Goal: Task Accomplishment & Management: Use online tool/utility

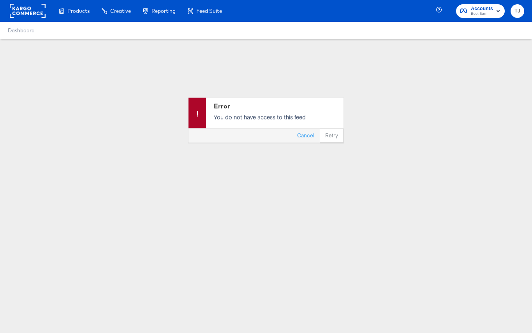
click at [486, 14] on span "Boot Barn" at bounding box center [482, 14] width 22 height 6
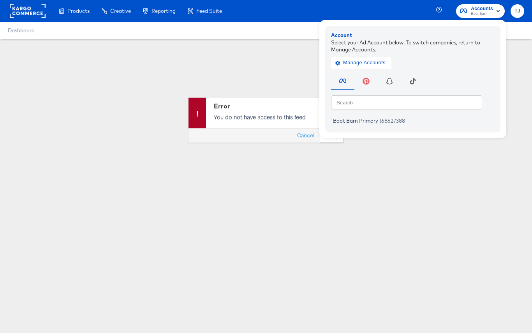
click at [19, 8] on rect at bounding box center [28, 11] width 36 height 14
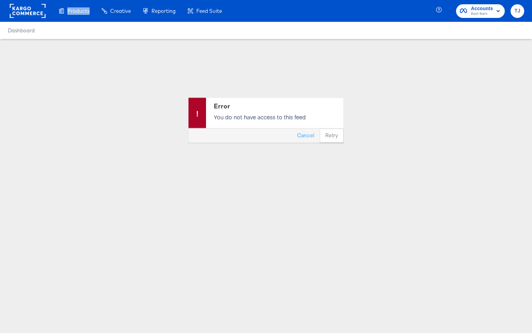
click at [19, 8] on rect at bounding box center [28, 11] width 36 height 14
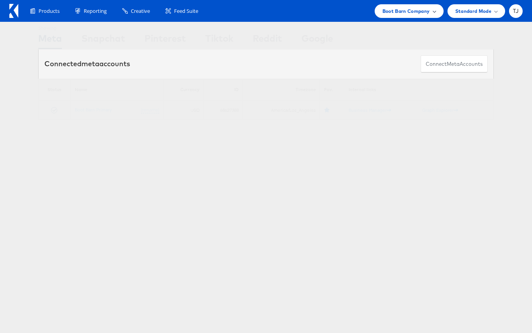
click at [431, 14] on div "Boot Barn Company" at bounding box center [409, 11] width 53 height 8
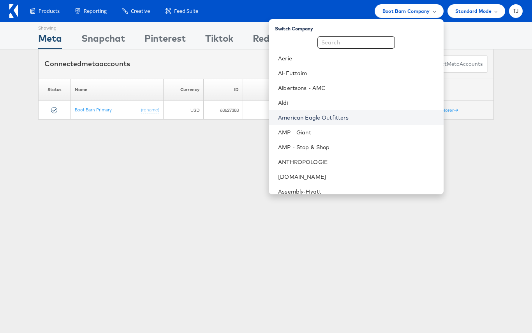
click at [395, 115] on link "American Eagle Outfitters" at bounding box center [357, 118] width 159 height 8
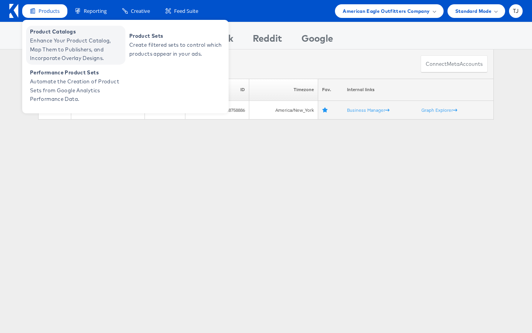
click at [62, 38] on span "Enhance Your Product Catalog, Map Them to Publishers, and Incorporate Overlay D…" at bounding box center [77, 49] width 94 height 27
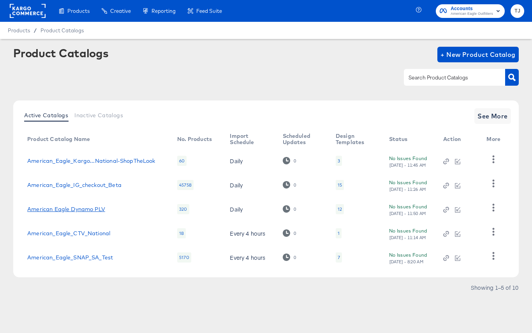
click at [87, 208] on link "American Eagle Dynamo PLV" at bounding box center [66, 209] width 78 height 6
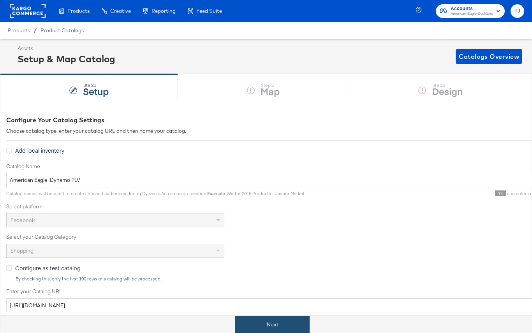
click at [285, 324] on button "Next" at bounding box center [272, 325] width 74 height 18
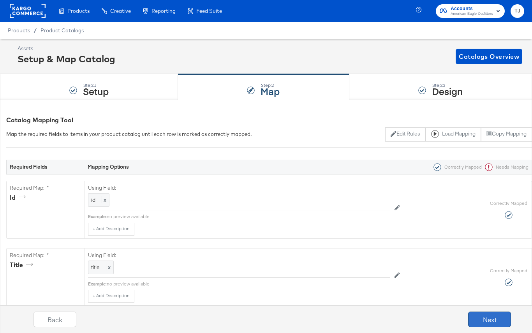
click at [483, 319] on button "Next" at bounding box center [489, 320] width 43 height 16
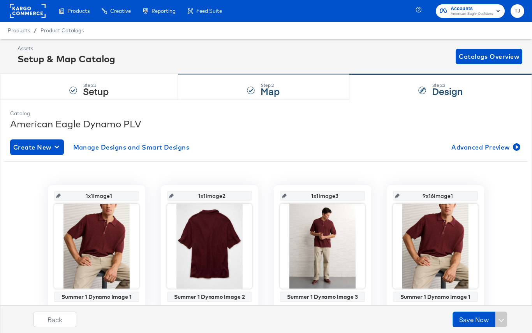
click at [269, 90] on strong "Map" at bounding box center [270, 91] width 19 height 13
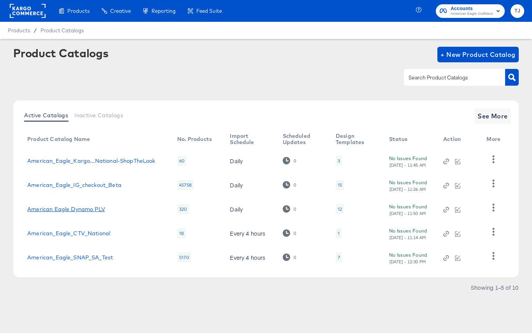
click at [73, 209] on link "American Eagle Dynamo PLV" at bounding box center [66, 209] width 78 height 6
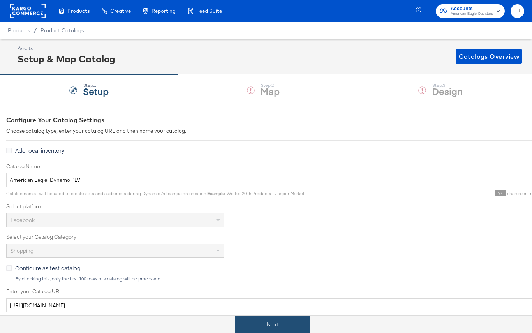
click at [279, 325] on button "Next" at bounding box center [272, 325] width 74 height 18
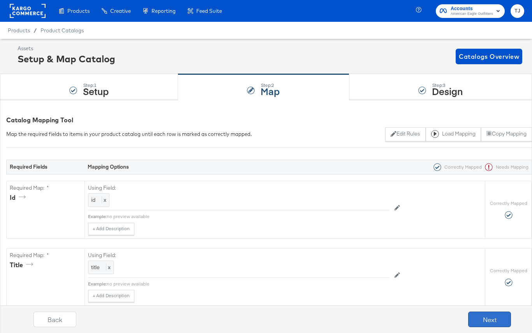
click at [491, 320] on button "Next" at bounding box center [489, 320] width 43 height 16
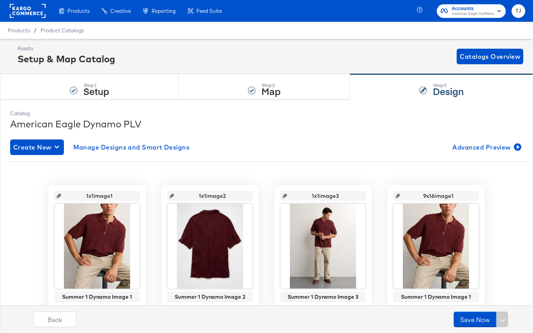
click at [33, 16] on rect at bounding box center [28, 11] width 36 height 14
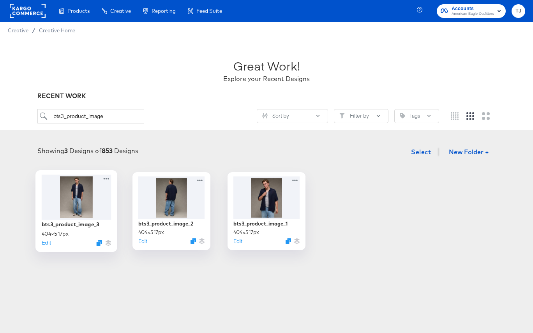
click at [81, 196] on div at bounding box center [77, 197] width 70 height 45
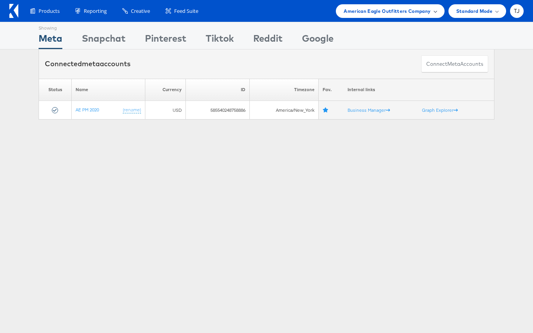
click at [430, 11] on div "American Eagle Outfitters Company" at bounding box center [390, 11] width 93 height 8
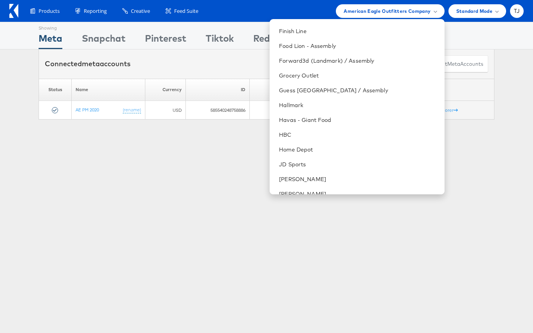
scroll to position [373, 0]
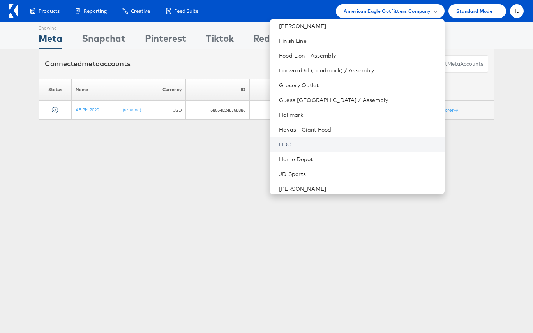
click at [346, 146] on link "HBC" at bounding box center [358, 145] width 159 height 8
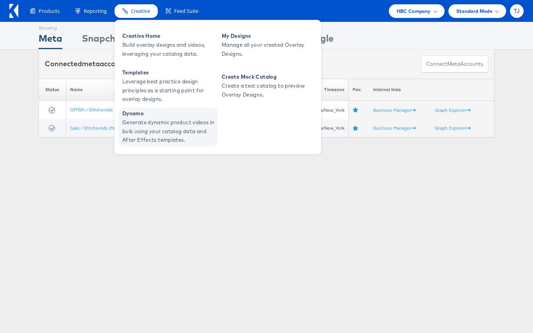
click at [152, 128] on span "Generate dynamic product videos in bulk using your catalog data and After Effec…" at bounding box center [169, 131] width 94 height 27
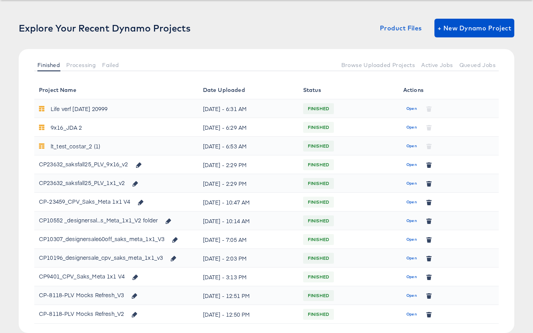
scroll to position [40, 0]
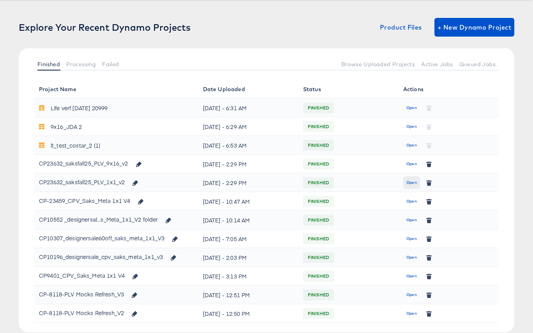
click at [411, 183] on span "Open" at bounding box center [411, 182] width 11 height 7
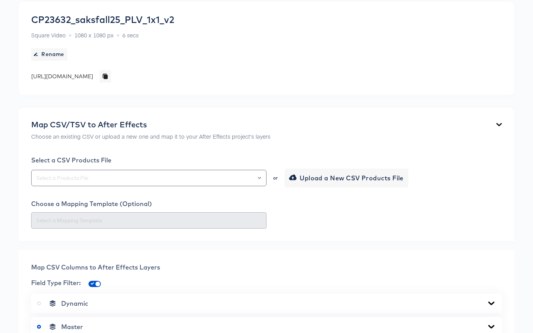
scroll to position [73, 0]
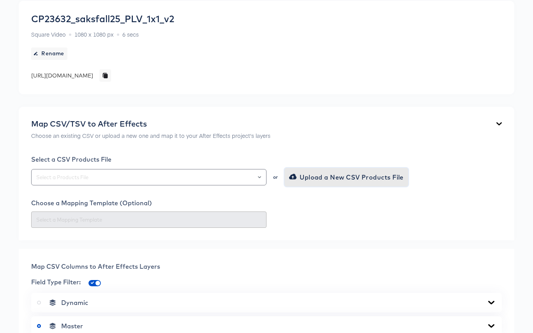
click at [371, 176] on span "Upload a New CSV Products File" at bounding box center [347, 177] width 113 height 11
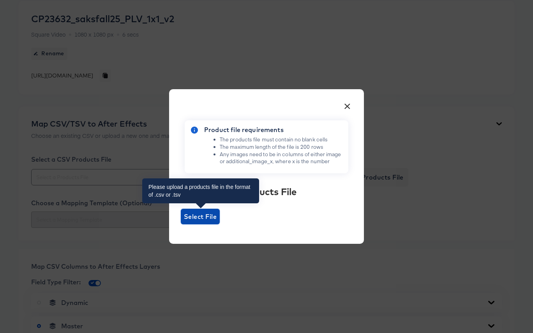
click at [192, 220] on span "Select File" at bounding box center [200, 216] width 33 height 11
click at [181, 224] on input "Select File" at bounding box center [181, 224] width 0 height 0
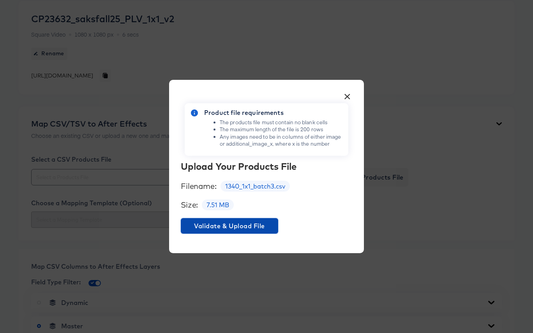
click at [253, 226] on span "Validate & Upload File" at bounding box center [229, 226] width 91 height 11
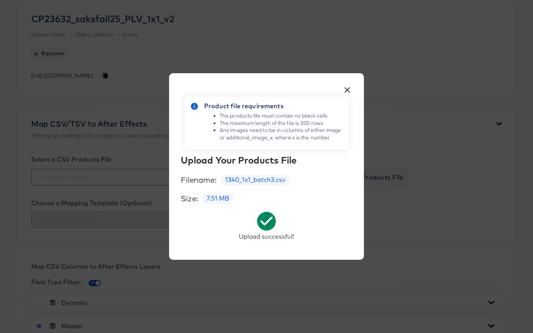
click at [347, 87] on button "×" at bounding box center [347, 88] width 14 height 14
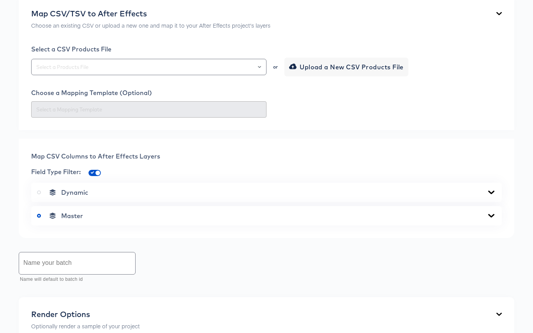
scroll to position [184, 0]
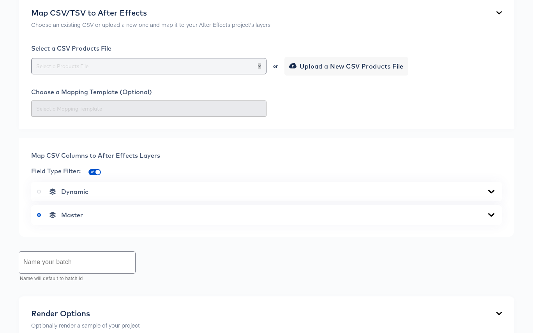
click at [258, 67] on icon "Open" at bounding box center [259, 66] width 3 height 3
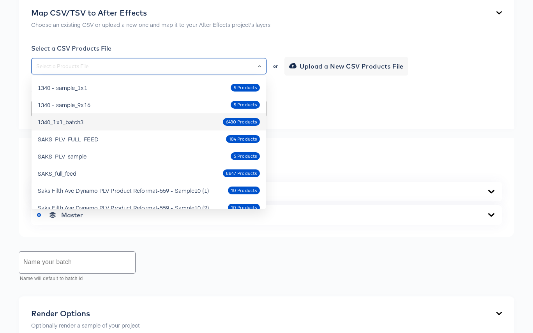
click at [145, 125] on div "1340_1x1_batch3 6430 Products" at bounding box center [149, 122] width 222 height 12
type input "1340_1x1_batch3"
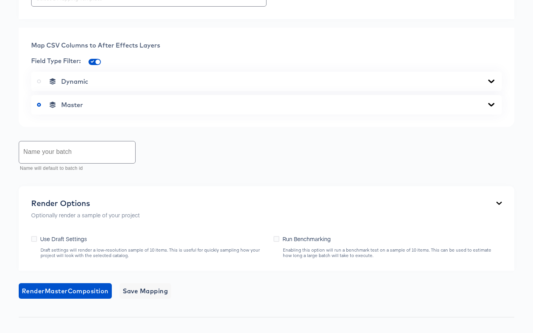
scroll to position [295, 0]
click at [489, 82] on icon at bounding box center [491, 81] width 9 height 6
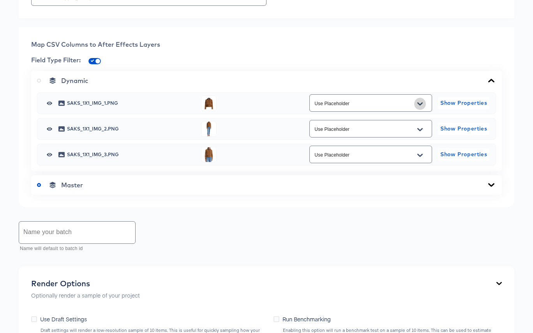
click at [420, 103] on icon "Open" at bounding box center [419, 104] width 5 height 6
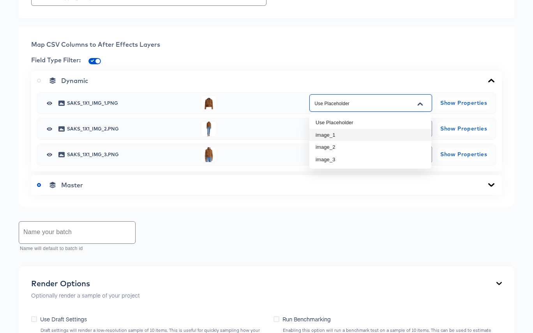
click at [403, 130] on li "image_1" at bounding box center [370, 135] width 122 height 12
type input "image_1"
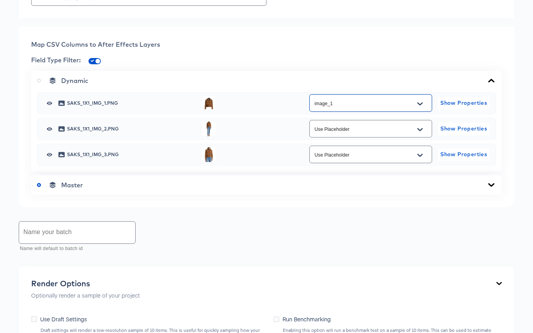
click at [425, 128] on button "Open" at bounding box center [420, 130] width 12 height 12
click at [392, 173] on li "image_2" at bounding box center [370, 173] width 122 height 12
type input "image_2"
drag, startPoint x: 422, startPoint y: 154, endPoint x: 419, endPoint y: 160, distance: 5.9
click at [422, 154] on icon "Open" at bounding box center [419, 155] width 5 height 3
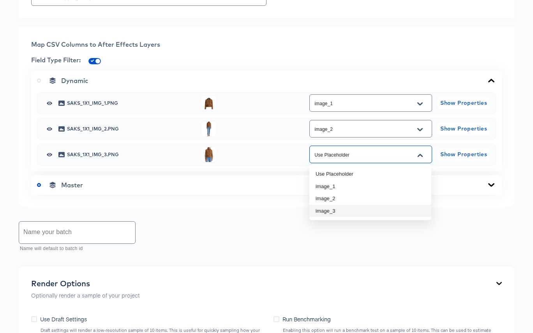
drag, startPoint x: 389, startPoint y: 210, endPoint x: 385, endPoint y: 209, distance: 4.2
click at [388, 210] on li "image_3" at bounding box center [370, 211] width 122 height 12
type input "image_3"
click at [42, 234] on input "text" at bounding box center [77, 233] width 116 height 22
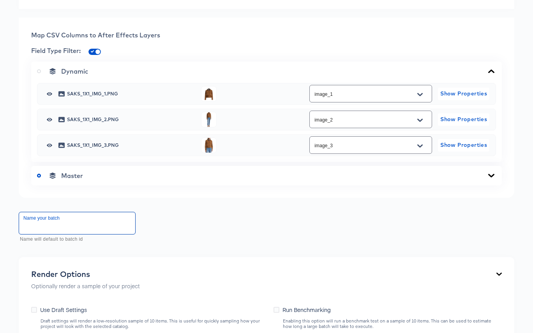
scroll to position [433, 0]
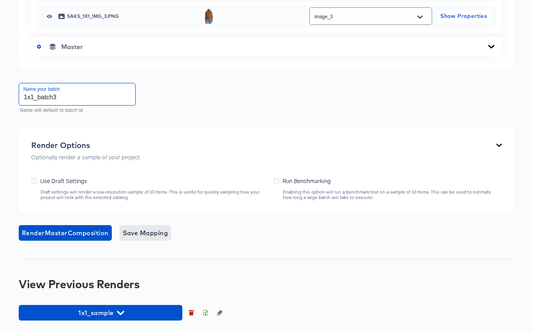
type input "1x1_batch3"
click at [154, 235] on span "Save Mapping" at bounding box center [146, 233] width 46 height 11
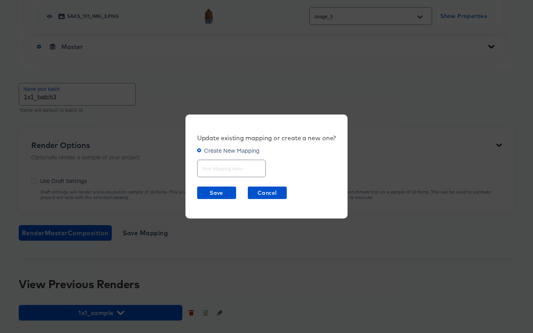
click at [228, 170] on input "text" at bounding box center [232, 165] width 68 height 17
type input "1x1"
click at [217, 192] on span "Save" at bounding box center [216, 193] width 33 height 10
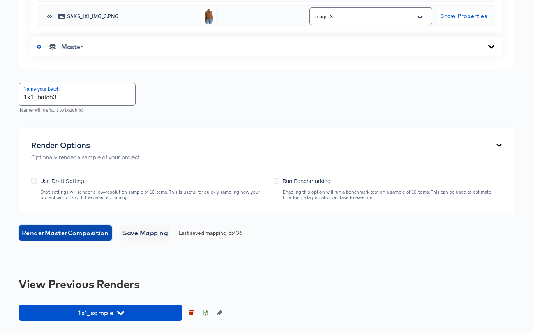
click at [92, 231] on span "Render Master Composition" at bounding box center [65, 233] width 87 height 11
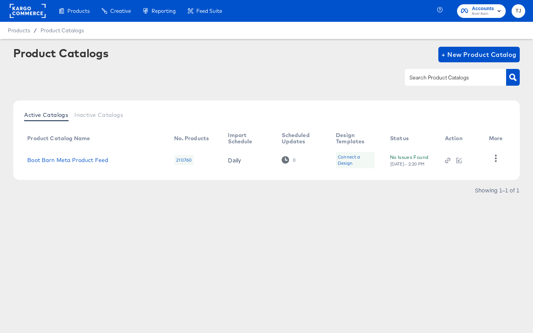
click at [25, 11] on rect at bounding box center [28, 11] width 36 height 14
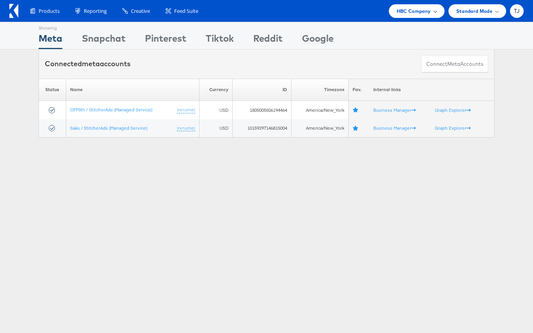
click at [429, 9] on span "HBC Company" at bounding box center [414, 11] width 34 height 8
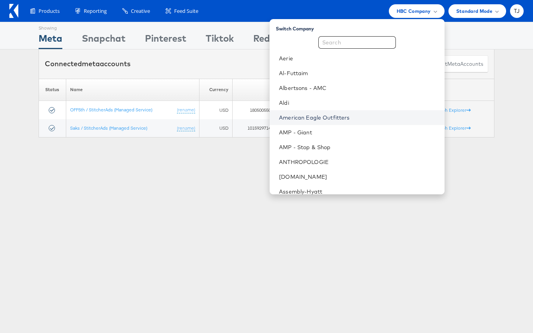
click at [372, 116] on link "American Eagle Outfitters" at bounding box center [358, 118] width 159 height 8
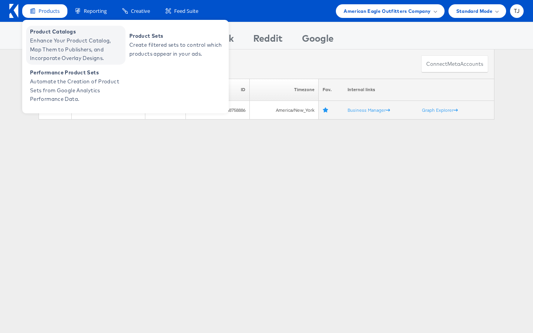
click at [45, 39] on span "Enhance Your Product Catalog, Map Them to Publishers, and Incorporate Overlay D…" at bounding box center [77, 49] width 94 height 27
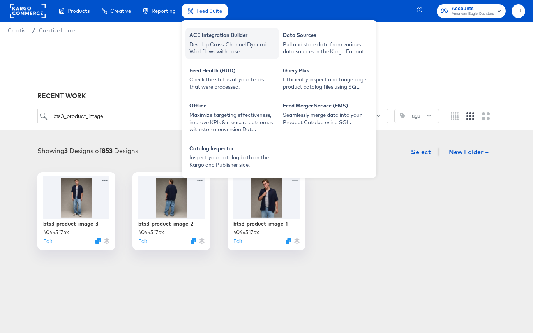
click at [202, 36] on div "ACE Integration Builder" at bounding box center [232, 36] width 86 height 9
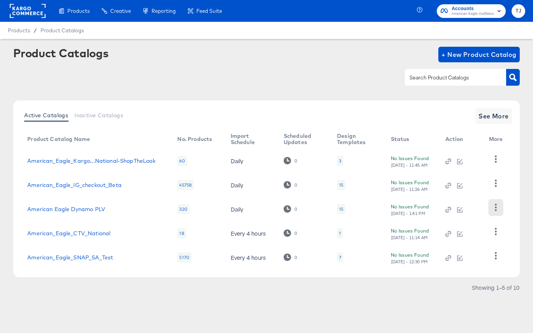
click at [496, 208] on icon "button" at bounding box center [496, 207] width 2 height 7
click at [469, 237] on div "HUD Checks (Internal)" at bounding box center [464, 236] width 78 height 12
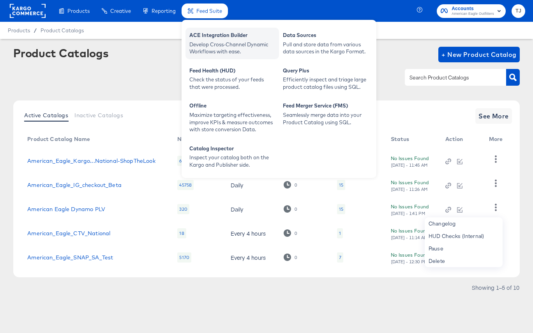
click at [217, 33] on div "ACE Integration Builder" at bounding box center [232, 36] width 86 height 9
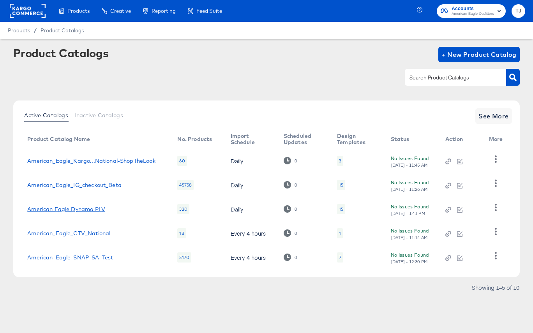
drag, startPoint x: 89, startPoint y: 208, endPoint x: 95, endPoint y: 210, distance: 6.2
click at [89, 208] on link "American Eagle Dynamo PLV" at bounding box center [66, 209] width 78 height 6
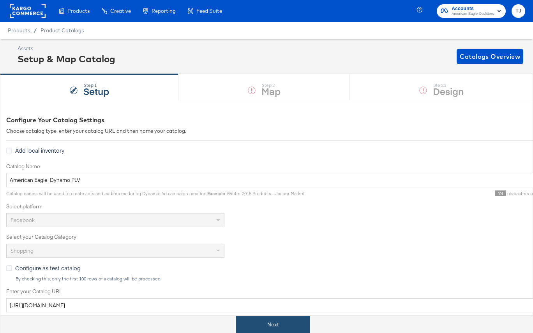
click at [300, 323] on button "Next" at bounding box center [273, 325] width 74 height 18
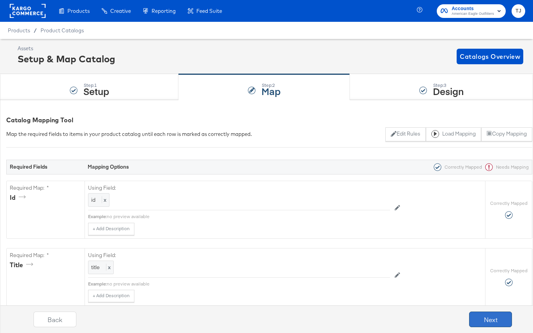
click at [478, 321] on button "Next" at bounding box center [490, 320] width 43 height 16
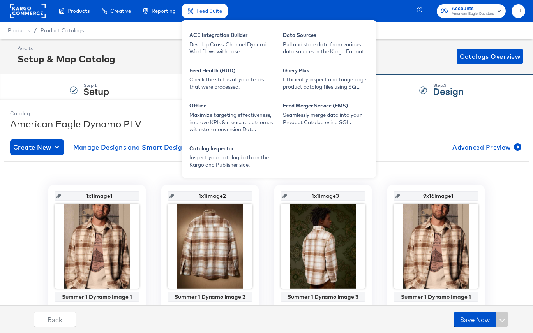
drag, startPoint x: 81, startPoint y: 37, endPoint x: 200, endPoint y: 5, distance: 123.1
click at [0, 0] on div "Product Catalogs" at bounding box center [0, 0] width 0 height 0
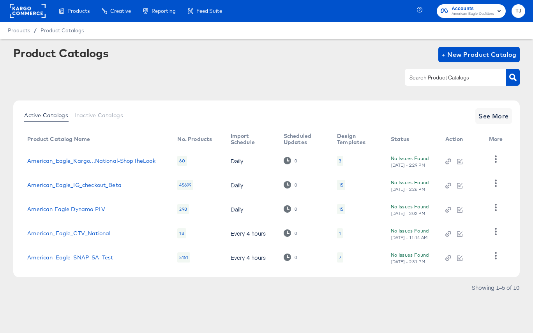
click at [19, 11] on rect at bounding box center [28, 11] width 36 height 14
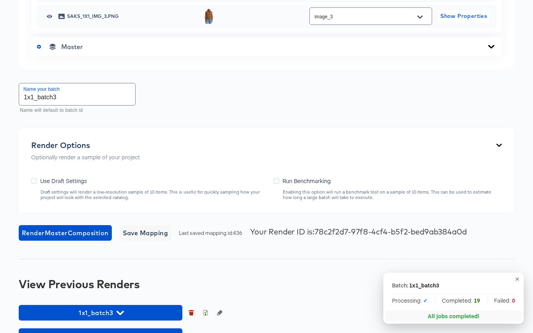
scroll to position [457, 0]
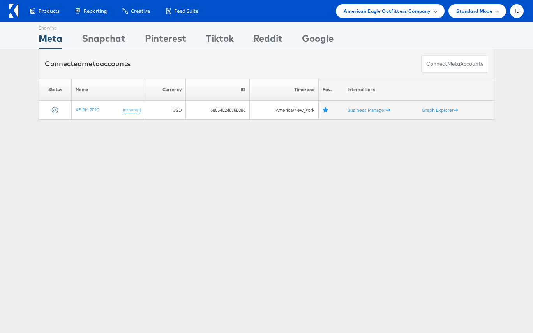
click at [419, 10] on span "American Eagle Outfitters Company" at bounding box center [387, 11] width 87 height 8
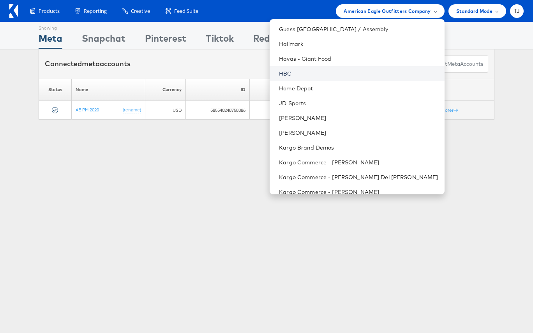
scroll to position [445, 0]
click at [348, 74] on link "HBC" at bounding box center [358, 73] width 159 height 8
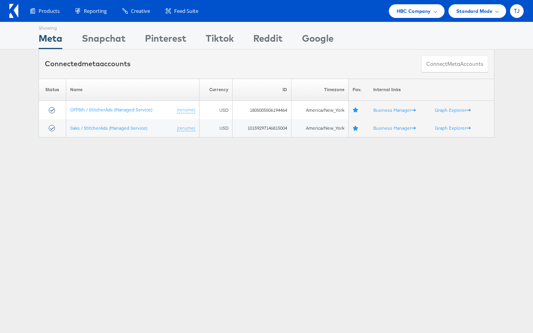
scroll to position [1, 0]
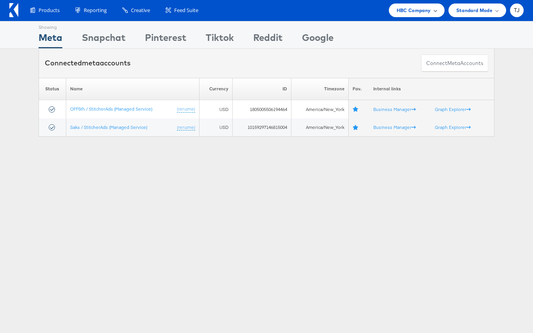
click at [426, 7] on span "HBC Company" at bounding box center [414, 10] width 34 height 8
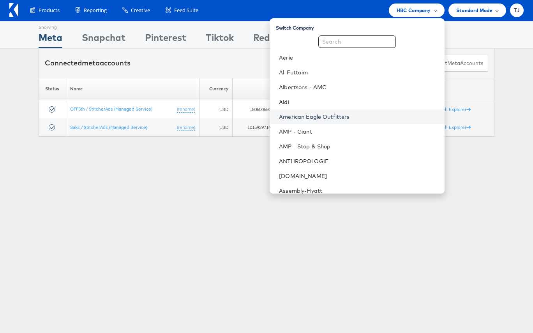
click at [385, 117] on link "American Eagle Outfitters" at bounding box center [358, 117] width 159 height 8
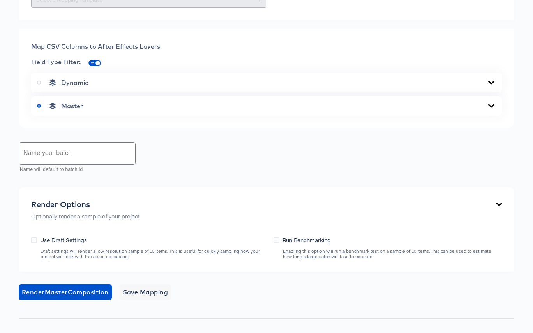
scroll to position [373, 0]
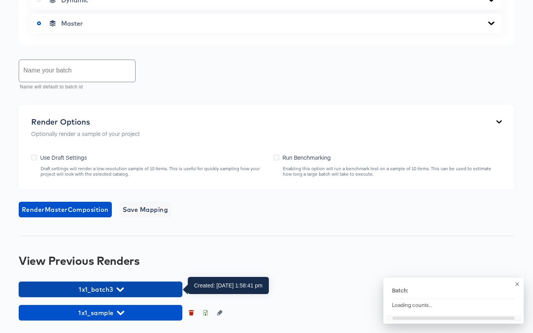
click at [115, 290] on span "1x1_batch3" at bounding box center [101, 289] width 156 height 11
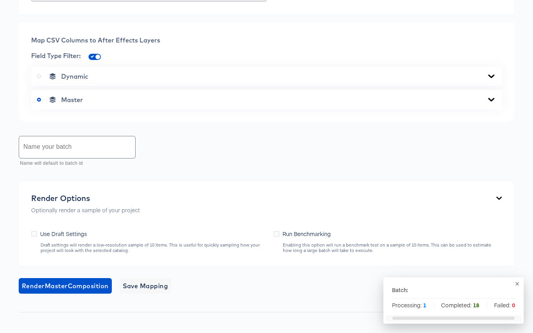
scroll to position [0, 0]
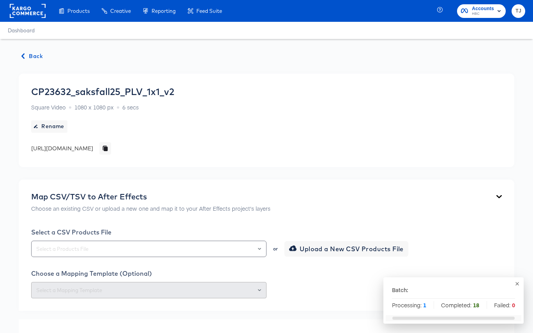
click at [35, 53] on span "Back" at bounding box center [32, 56] width 21 height 10
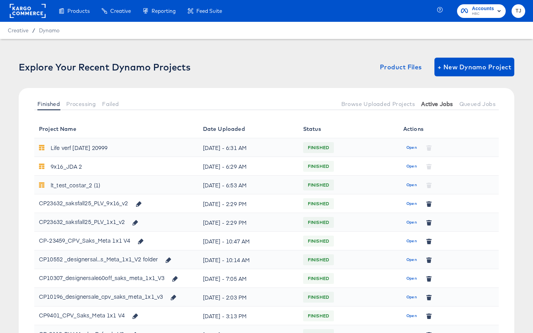
click at [437, 103] on span "Active Jobs" at bounding box center [437, 104] width 32 height 6
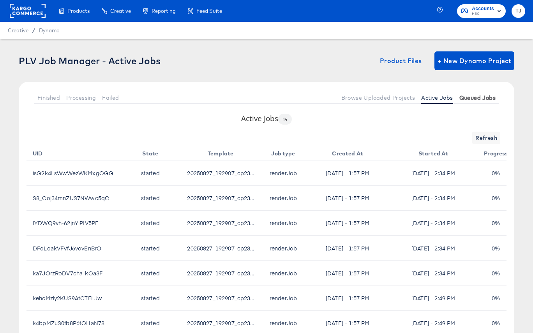
click at [478, 97] on span "Queued Jobs" at bounding box center [477, 98] width 36 height 6
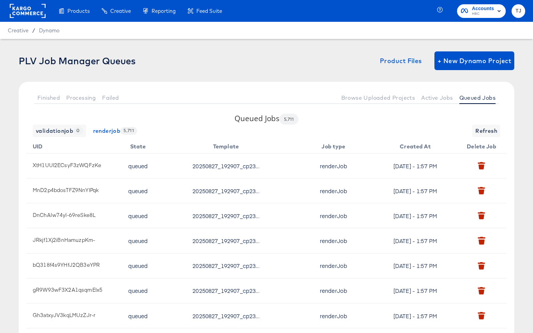
scroll to position [2, 0]
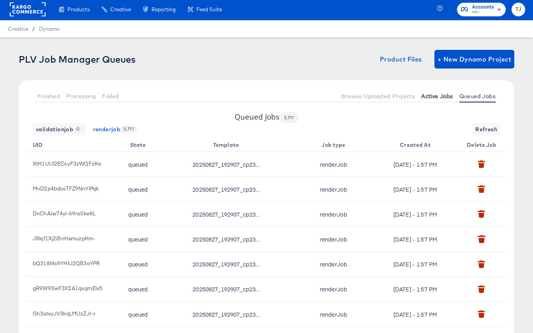
click at [440, 93] on span "Active Jobs" at bounding box center [437, 96] width 32 height 6
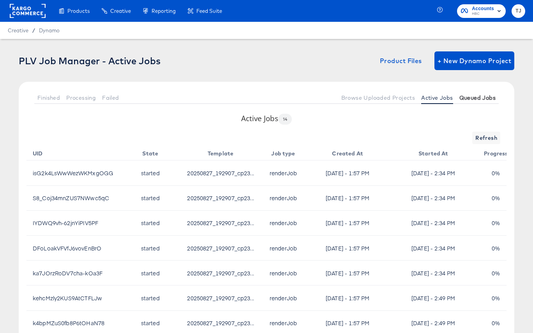
click at [477, 97] on span "Queued Jobs" at bounding box center [477, 98] width 36 height 6
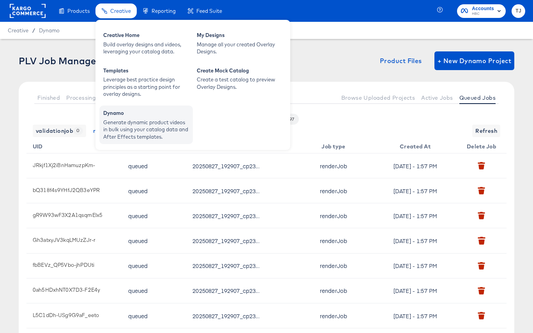
click at [120, 130] on div "Generate dynamic product videos in bulk using your catalog data and After Effec…" at bounding box center [146, 130] width 86 height 22
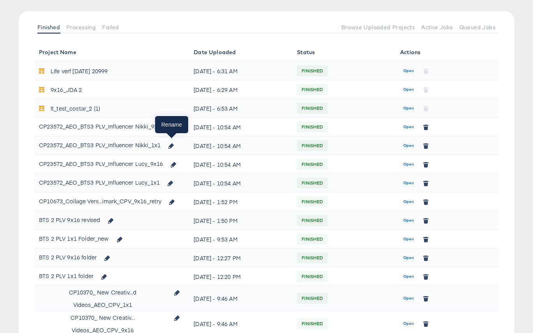
scroll to position [81, 0]
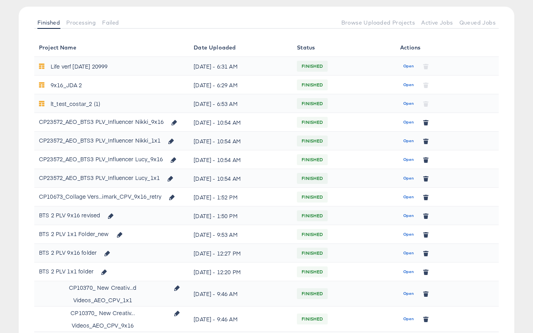
click at [410, 122] on span "Open" at bounding box center [408, 122] width 11 height 7
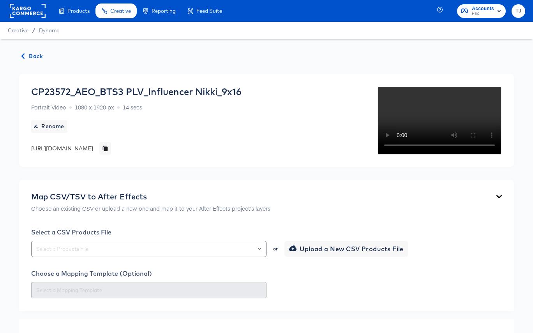
click at [386, 155] on video "Your browser does not support the video tag." at bounding box center [439, 120] width 125 height 69
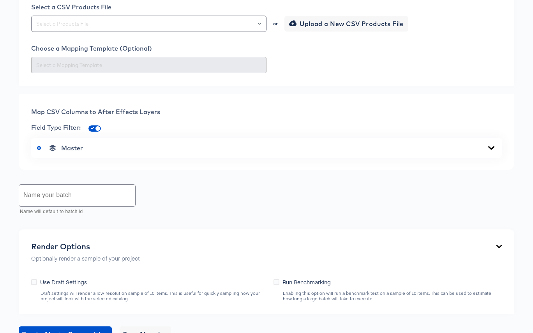
scroll to position [249, 0]
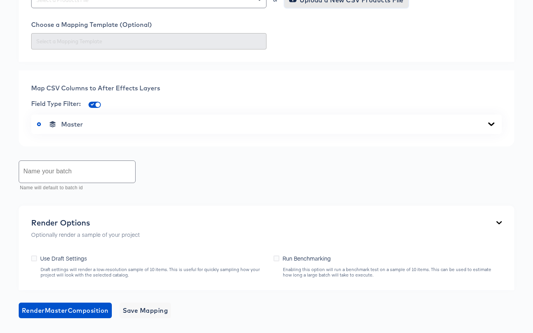
click at [362, 5] on span "Upload a New CSV Products File" at bounding box center [347, 0] width 113 height 11
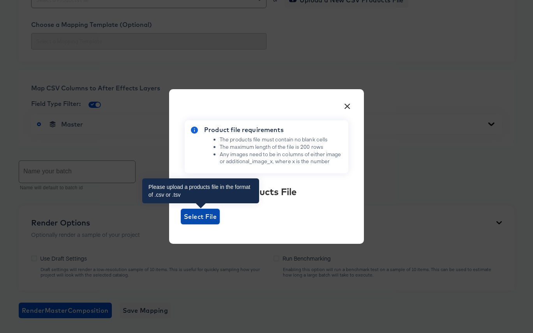
click at [207, 217] on span "Select File" at bounding box center [200, 216] width 33 height 11
click at [181, 224] on input "Select File" at bounding box center [181, 224] width 0 height 0
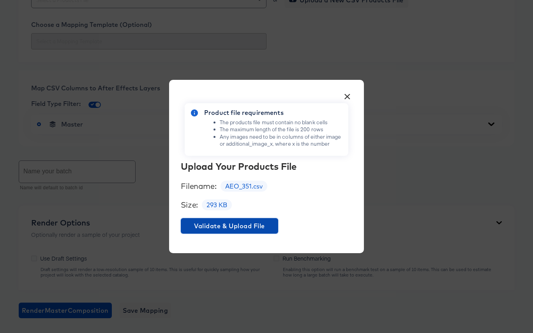
click at [245, 226] on span "Validate & Upload File" at bounding box center [229, 226] width 91 height 11
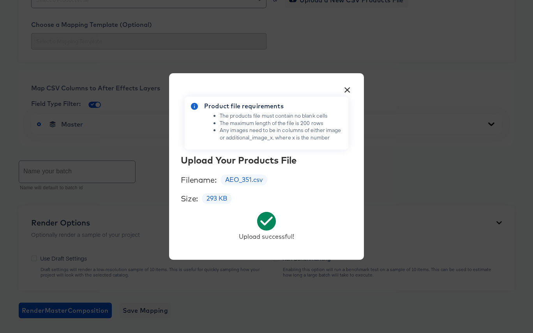
click at [348, 90] on button "×" at bounding box center [347, 88] width 14 height 14
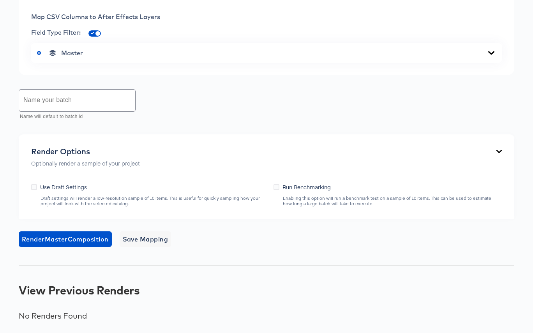
scroll to position [368, 0]
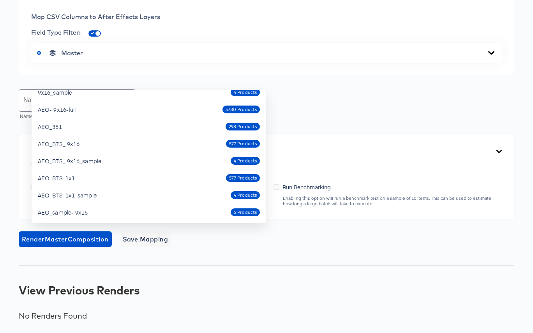
scroll to position [0, 0]
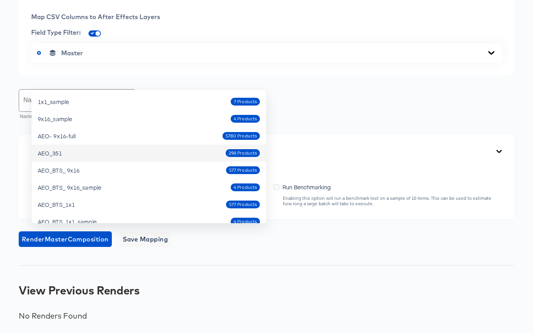
click at [137, 147] on div "AEO_351 298 Products" at bounding box center [149, 153] width 222 height 12
type input "AEO_351"
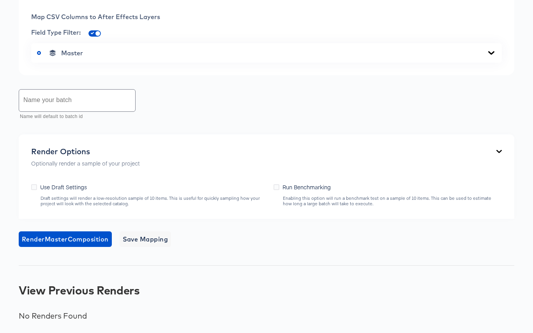
scroll to position [472, 0]
click at [107, 100] on input "text" at bounding box center [77, 101] width 116 height 22
type input "AEO_351_sample"
click at [488, 56] on icon at bounding box center [491, 53] width 9 height 6
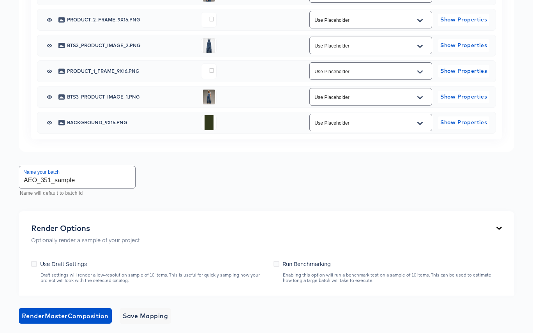
scroll to position [607, 0]
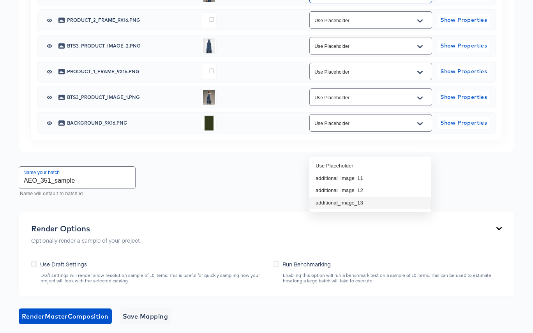
click at [373, 201] on li "additional_image_13" at bounding box center [370, 203] width 122 height 12
type input "additional_image_13"
click at [423, 53] on button "Open" at bounding box center [420, 47] width 12 height 12
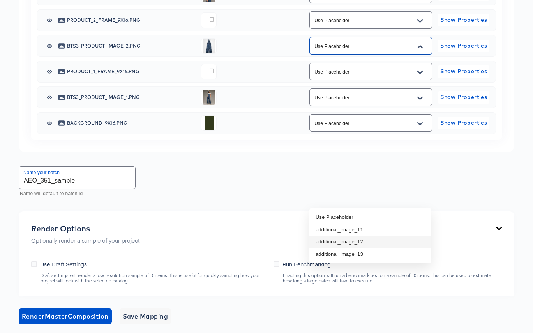
click at [394, 242] on li "additional_image_12" at bounding box center [370, 242] width 122 height 12
type input "additional_image_12"
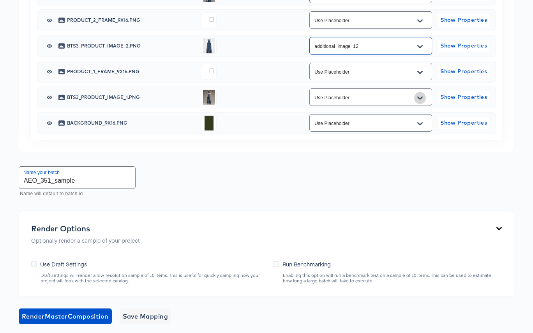
click at [421, 101] on icon "Open" at bounding box center [419, 98] width 5 height 6
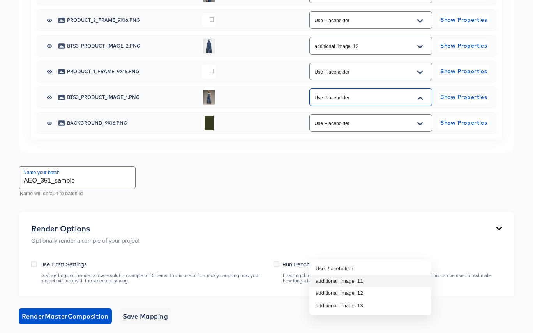
click at [401, 281] on li "additional_image_11" at bounding box center [370, 281] width 122 height 12
type input "additional_image_11"
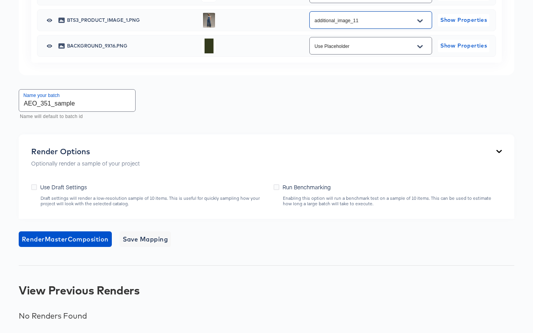
scroll to position [836, 0]
click at [35, 187] on icon at bounding box center [34, 187] width 6 height 6
click at [0, 0] on input "Use Draft Settings" at bounding box center [0, 0] width 0 height 0
click at [69, 239] on span "Render Master Composition" at bounding box center [65, 239] width 87 height 11
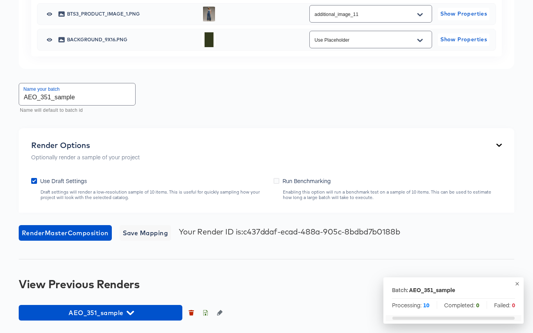
scroll to position [843, 0]
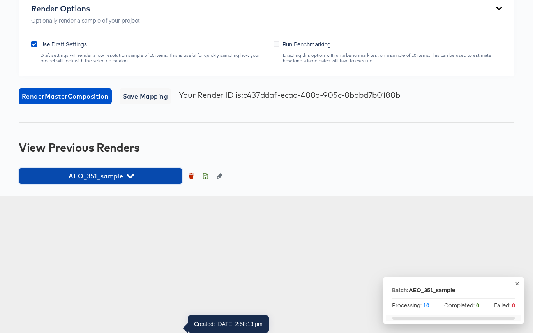
click at [128, 178] on icon "button" at bounding box center [130, 176] width 7 height 4
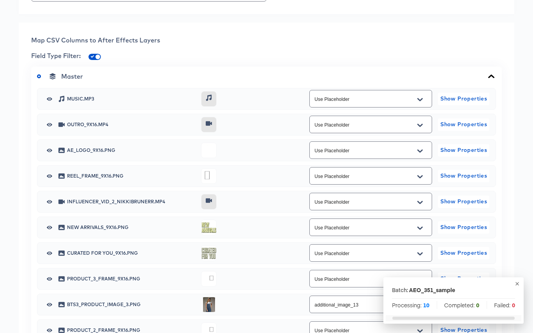
scroll to position [295, 0]
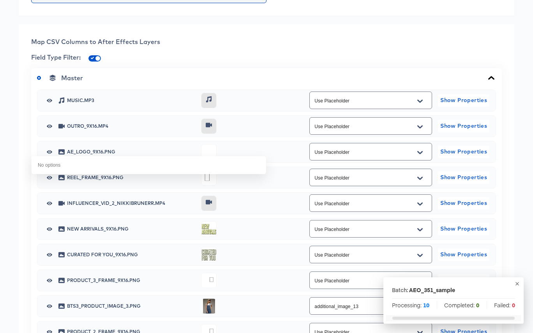
type input "AEO"
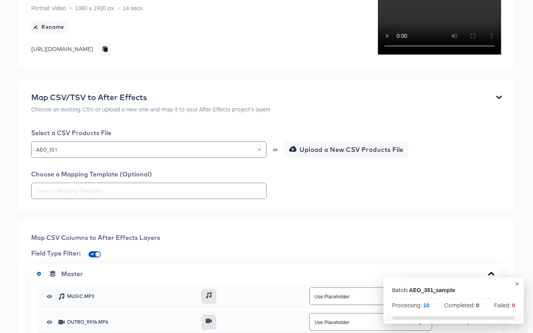
scroll to position [0, 0]
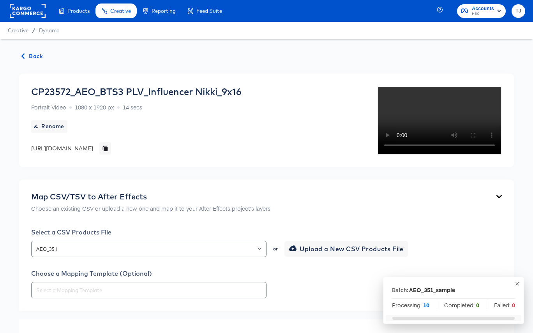
click at [30, 54] on span "Back" at bounding box center [32, 56] width 21 height 10
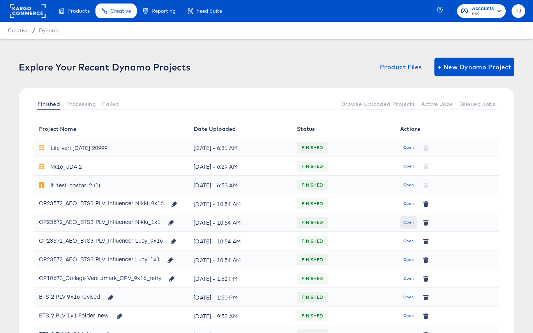
click at [408, 222] on span "Open" at bounding box center [408, 222] width 11 height 7
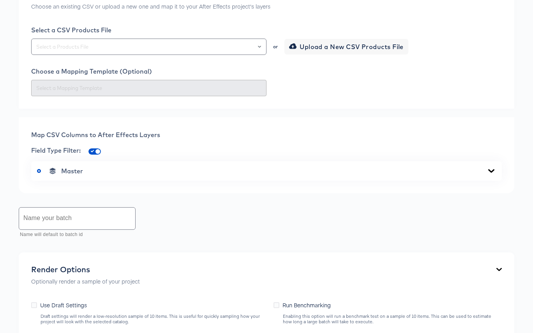
scroll to position [157, 0]
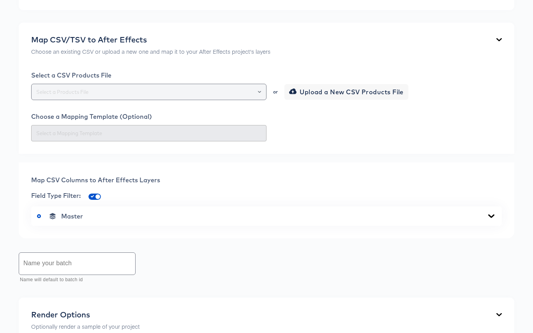
click at [260, 92] on icon "Open" at bounding box center [259, 91] width 3 height 3
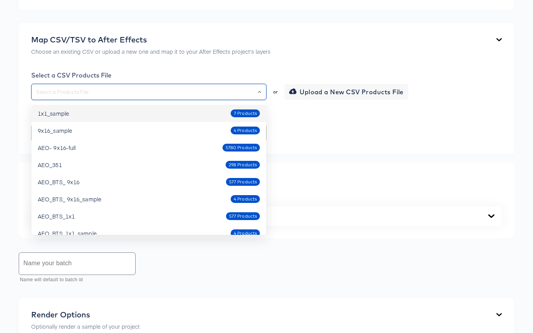
click at [209, 113] on div "1x1_sample 7 Products" at bounding box center [149, 113] width 222 height 12
type input "1x1_sample"
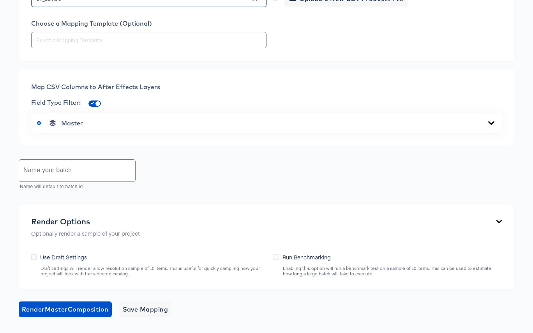
scroll to position [251, 0]
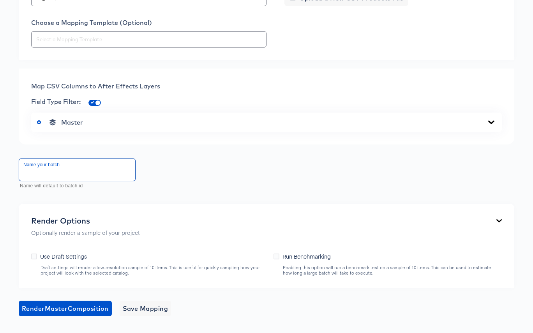
click at [112, 168] on input "text" at bounding box center [77, 170] width 116 height 22
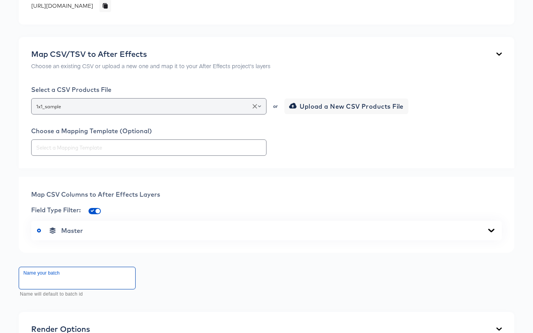
scroll to position [0, 0]
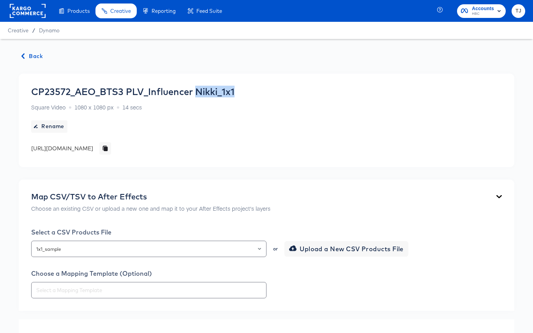
drag, startPoint x: 197, startPoint y: 92, endPoint x: 251, endPoint y: 93, distance: 54.2
click at [235, 93] on div "CP23572_AEO_BTS3 PLV_Influencer Nikki_1x1 Square Video 1080 x 1080 px 14 secs R…" at bounding box center [132, 120] width 203 height 69
copy div "Nikki_1x1"
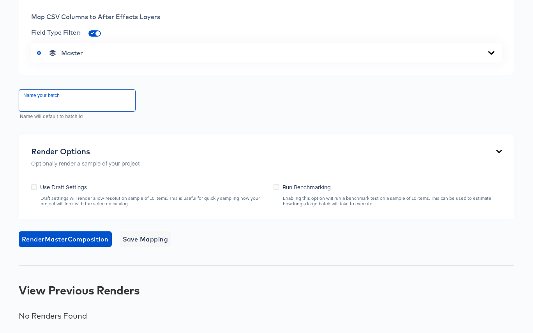
click at [102, 101] on input "text" at bounding box center [77, 101] width 116 height 22
paste input "Nikki_1x1"
type input "Nikki_1x1_sample"
click at [34, 186] on icon at bounding box center [34, 187] width 6 height 6
click at [0, 0] on input "Use Draft Settings" at bounding box center [0, 0] width 0 height 0
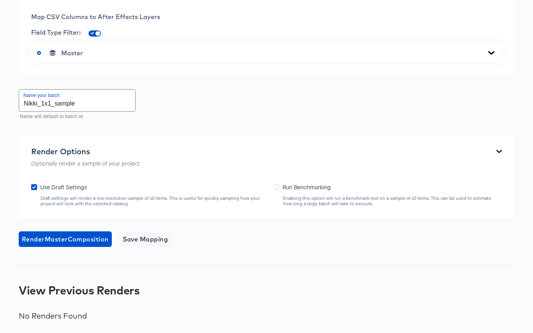
click at [482, 52] on div "Master" at bounding box center [266, 53] width 459 height 8
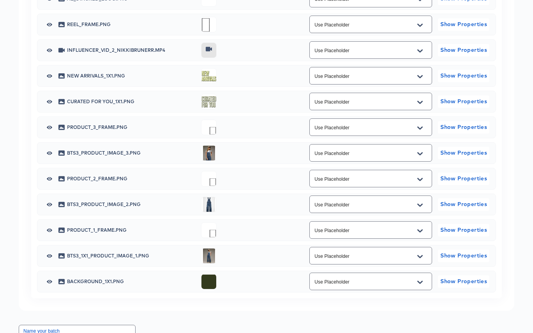
scroll to position [451, 0]
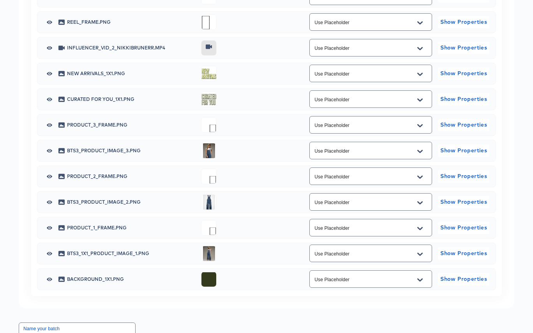
click at [421, 152] on icon "Open" at bounding box center [419, 151] width 5 height 6
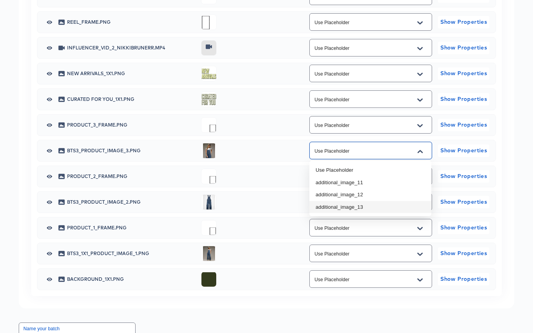
click at [397, 207] on li "additional_image_13" at bounding box center [370, 207] width 122 height 12
type input "additional_image_13"
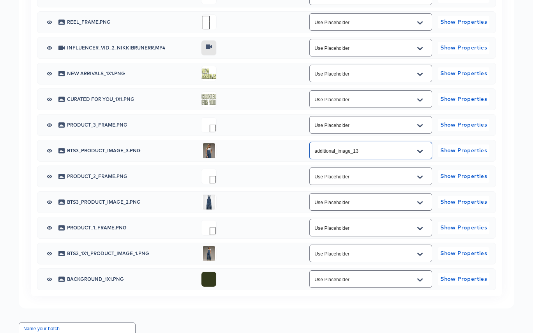
click at [421, 203] on icon "Open" at bounding box center [419, 202] width 5 height 3
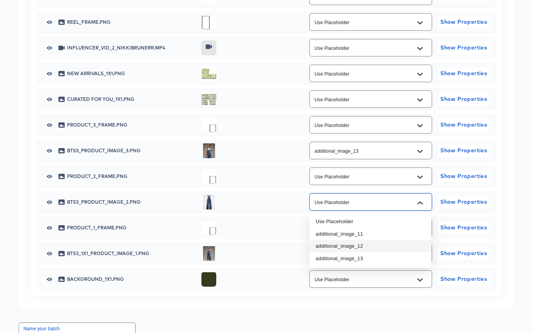
click at [394, 247] on li "additional_image_12" at bounding box center [370, 246] width 122 height 12
type input "additional_image_12"
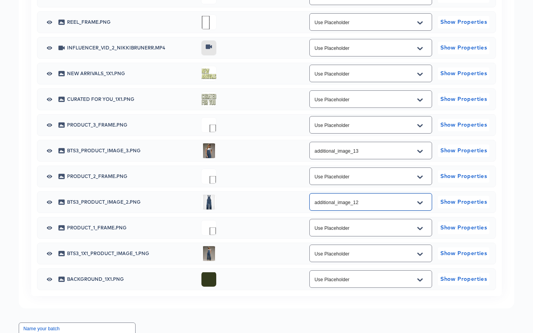
click at [421, 255] on icon "Open" at bounding box center [419, 254] width 5 height 6
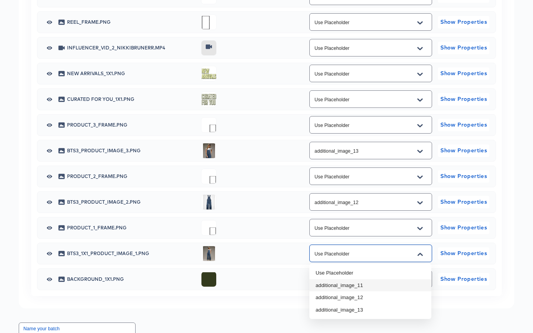
click at [408, 281] on li "additional_image_11" at bounding box center [370, 285] width 122 height 12
type input "additional_image_11"
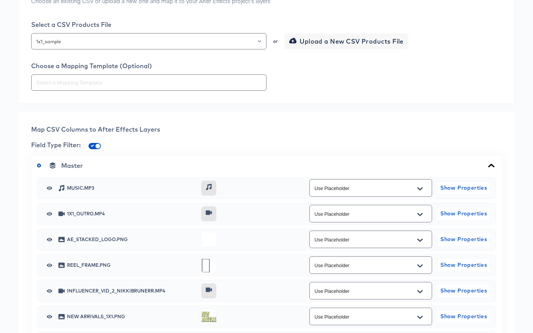
scroll to position [190, 0]
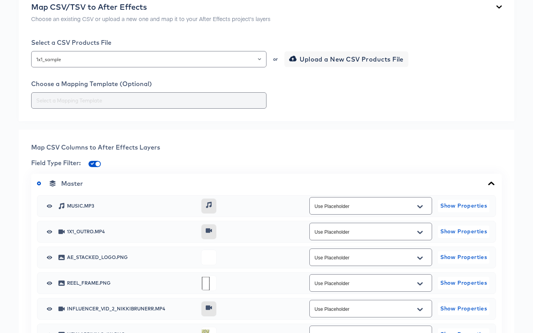
click at [160, 99] on input "text" at bounding box center [149, 100] width 228 height 9
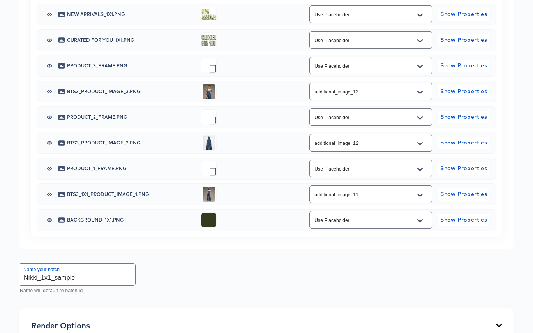
scroll to position [684, 0]
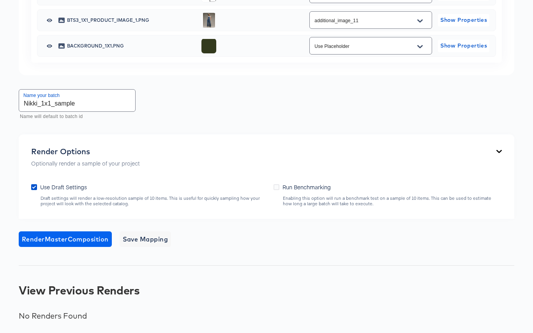
type input "AEO"
click at [83, 239] on span "Render Master Composition" at bounding box center [65, 239] width 87 height 11
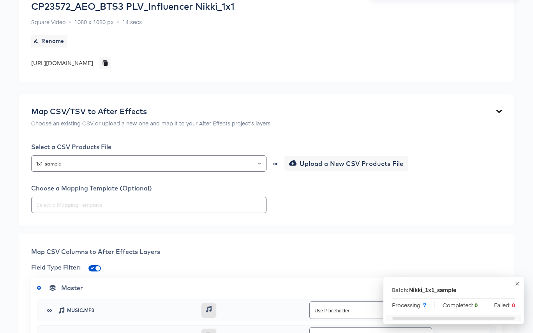
scroll to position [0, 0]
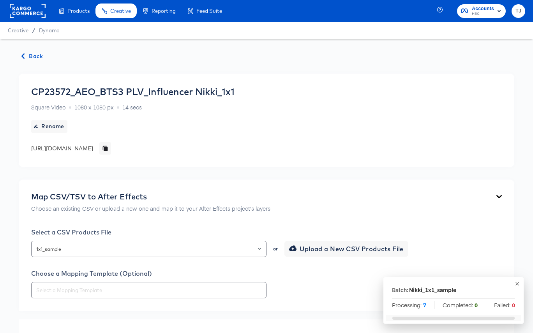
click at [34, 60] on span "Back" at bounding box center [32, 56] width 21 height 10
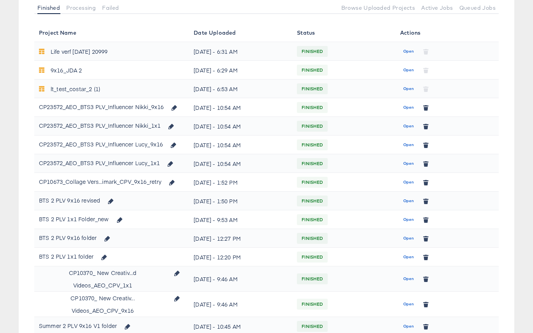
scroll to position [97, 0]
click at [405, 143] on span "Open" at bounding box center [408, 144] width 11 height 7
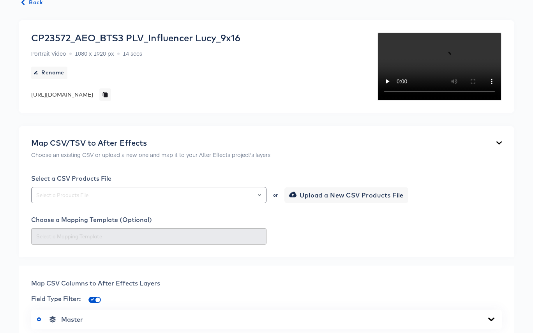
scroll to position [56, 0]
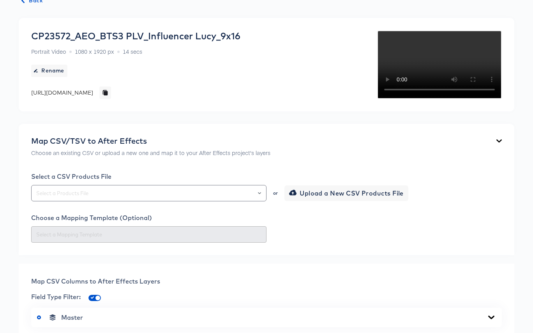
click at [193, 34] on div "CP23572_AEO_BTS3 PLV_Influencer Lucy_9x16" at bounding box center [135, 35] width 209 height 11
drag, startPoint x: 197, startPoint y: 35, endPoint x: 242, endPoint y: 35, distance: 45.2
click at [240, 35] on div "CP23572_AEO_BTS3 PLV_Influencer Lucy_9x16 Portrait Video 1080 x 1920 px 14 secs…" at bounding box center [135, 64] width 209 height 69
copy div "Lucy_9x16"
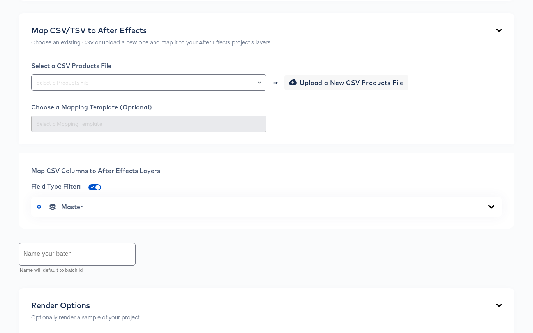
scroll to position [167, 0]
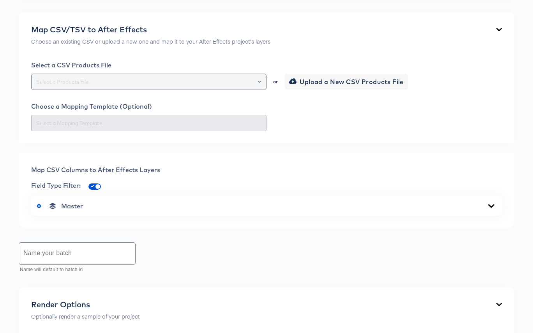
click at [64, 87] on input "text" at bounding box center [149, 82] width 228 height 9
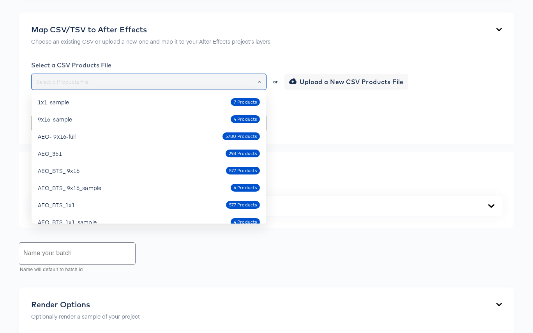
paste input "Lucy_9x16"
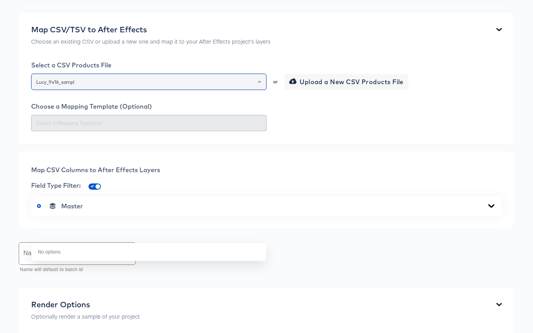
type input "Lucy_9x16_sample"
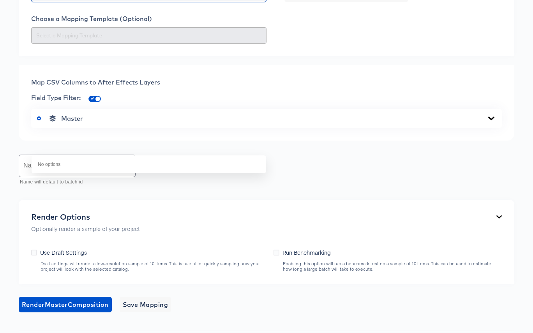
scroll to position [347, 0]
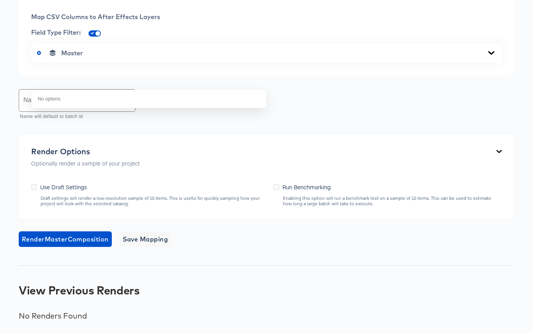
drag, startPoint x: 87, startPoint y: 55, endPoint x: -13, endPoint y: 41, distance: 100.8
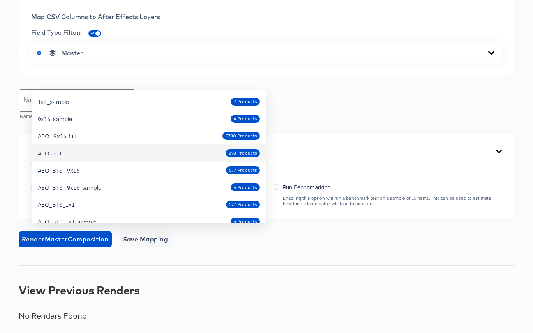
click at [143, 147] on div "AEO_351 298 Products" at bounding box center [149, 153] width 222 height 12
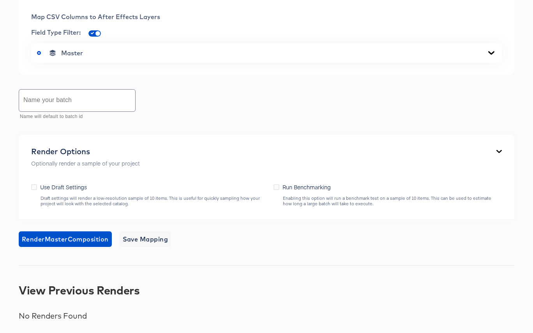
type input "AEO_351"
click at [85, 111] on input "text" at bounding box center [77, 101] width 116 height 22
paste input "Lucy_9x16_sample"
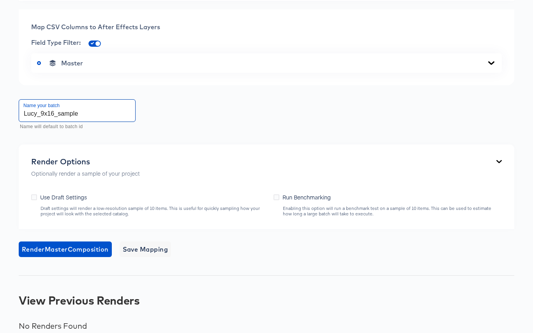
scroll to position [307, 0]
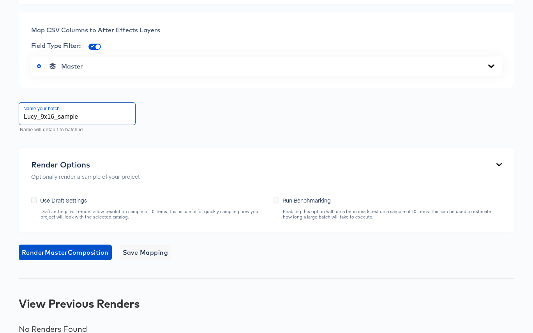
type input "Lucy_9x16_sample"
click at [489, 69] on icon at bounding box center [491, 66] width 9 height 6
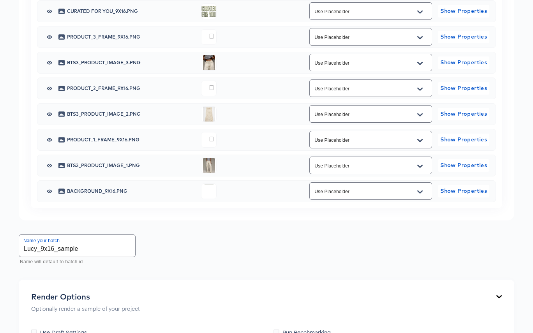
scroll to position [539, 0]
click at [420, 66] on icon "Open" at bounding box center [419, 63] width 5 height 6
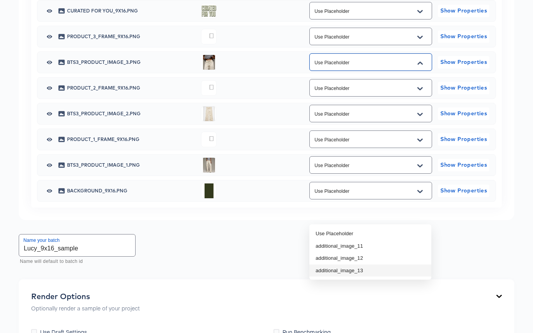
click at [387, 271] on li "additional_image_13" at bounding box center [370, 271] width 122 height 12
type input "additional_image_13"
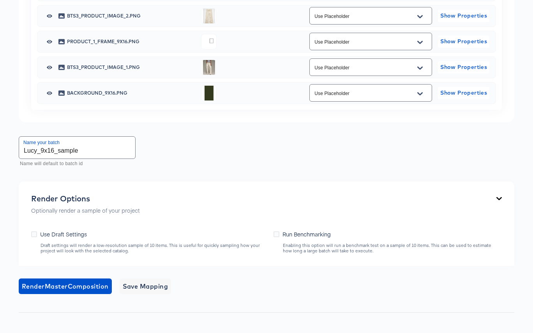
scroll to position [638, 0]
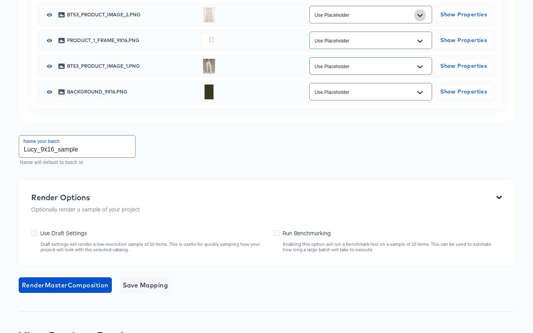
click at [421, 19] on icon "Open" at bounding box center [419, 15] width 5 height 6
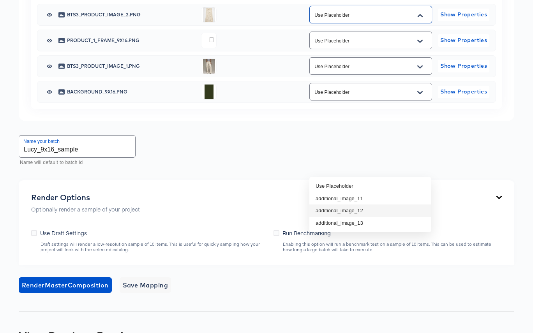
click at [393, 212] on li "additional_image_12" at bounding box center [370, 211] width 122 height 12
type input "additional_image_12"
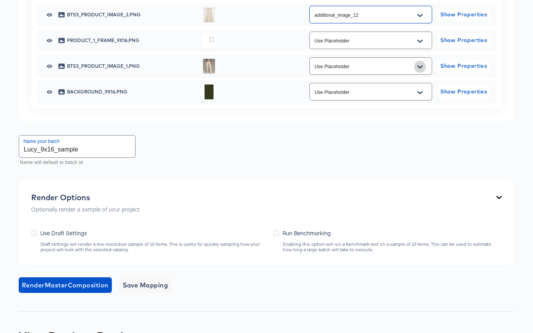
click at [419, 70] on icon "Open" at bounding box center [419, 67] width 5 height 6
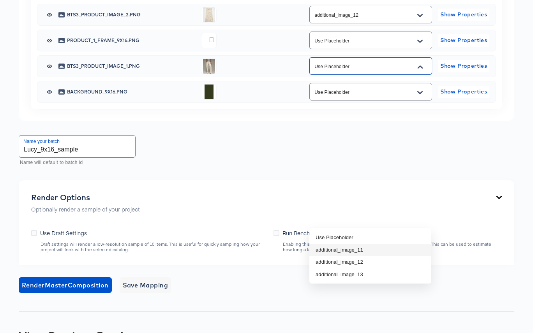
drag, startPoint x: 403, startPoint y: 248, endPoint x: 375, endPoint y: 244, distance: 28.0
click at [403, 248] on li "additional_image_11" at bounding box center [370, 250] width 122 height 12
type input "additional_image_11"
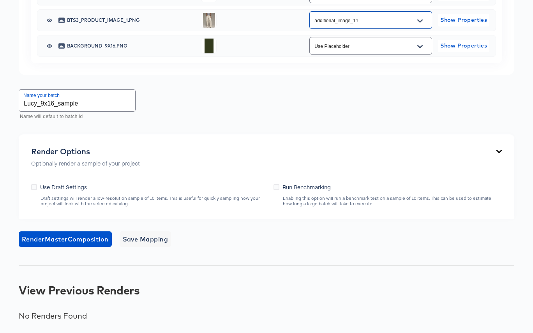
scroll to position [817, 0]
drag, startPoint x: 33, startPoint y: 205, endPoint x: 42, endPoint y: 217, distance: 14.7
click at [33, 190] on icon at bounding box center [34, 187] width 6 height 6
click at [0, 0] on input "Use Draft Settings" at bounding box center [0, 0] width 0 height 0
click at [65, 245] on span "Render Master Composition" at bounding box center [65, 239] width 87 height 11
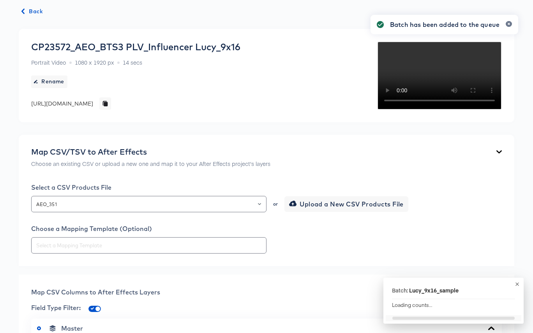
scroll to position [0, 0]
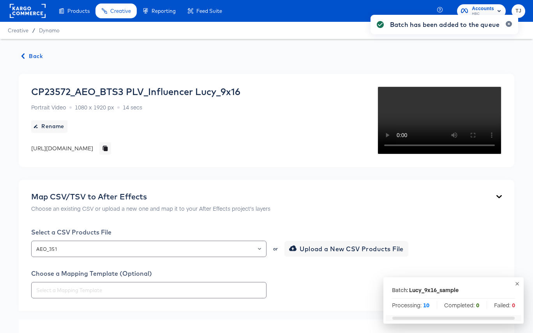
click at [34, 55] on span "Back" at bounding box center [32, 56] width 21 height 10
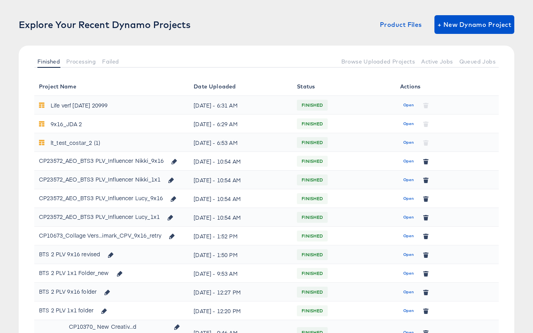
scroll to position [46, 0]
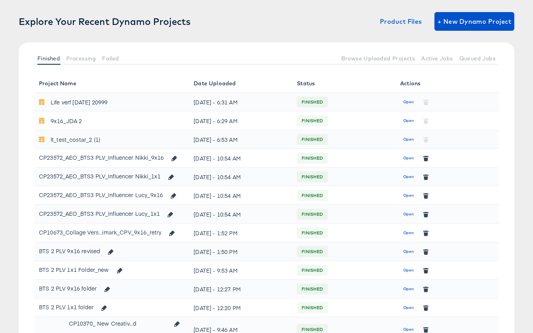
click at [410, 214] on span "Open" at bounding box center [408, 214] width 11 height 7
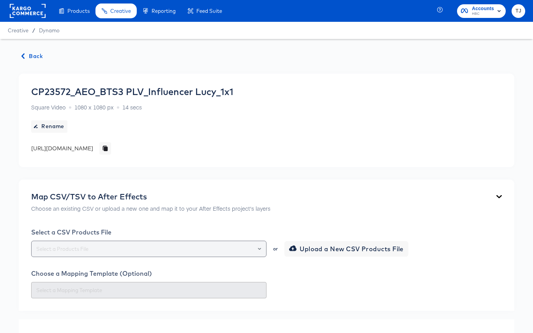
click at [261, 250] on div at bounding box center [255, 249] width 13 height 11
click at [260, 251] on icon "Open" at bounding box center [259, 248] width 3 height 3
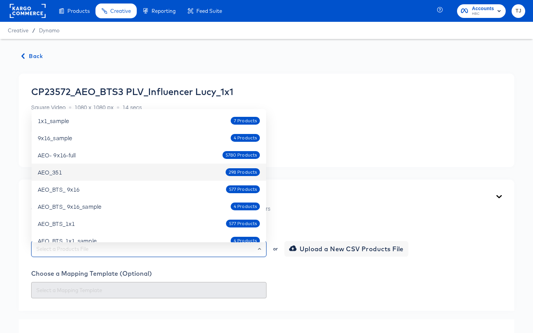
click at [172, 177] on div "AEO_351 298 Products" at bounding box center [149, 172] width 222 height 12
type input "AEO_351"
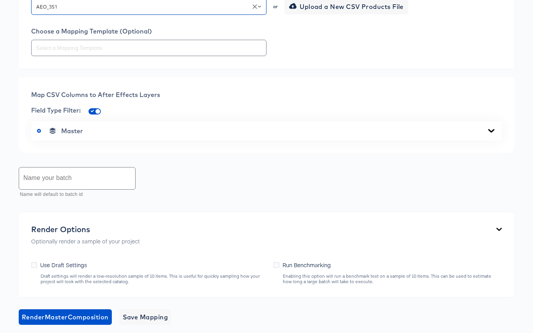
scroll to position [247, 0]
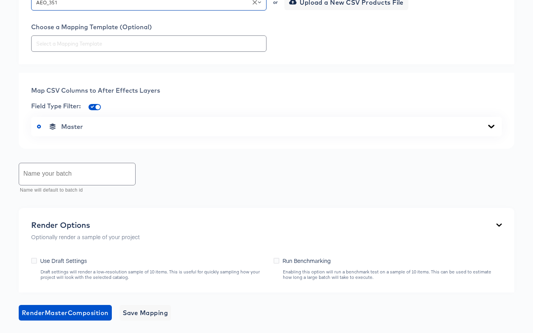
click at [118, 171] on input "text" at bounding box center [77, 174] width 116 height 22
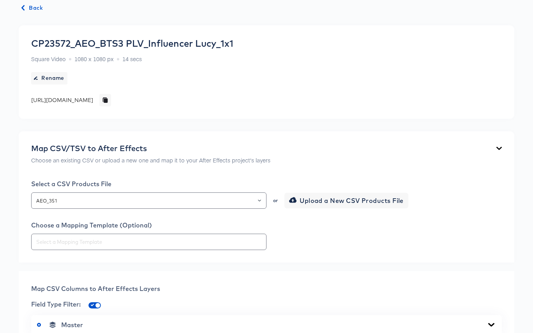
scroll to position [0, 0]
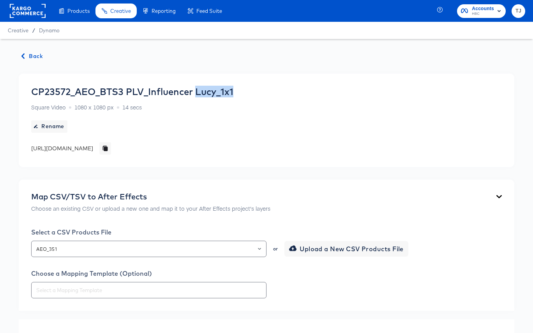
drag, startPoint x: 198, startPoint y: 91, endPoint x: 234, endPoint y: 91, distance: 35.5
click at [233, 91] on div "CP23572_AEO_BTS3 PLV_Influencer Lucy_1x1" at bounding box center [132, 91] width 202 height 11
copy div "Lucy_1x1"
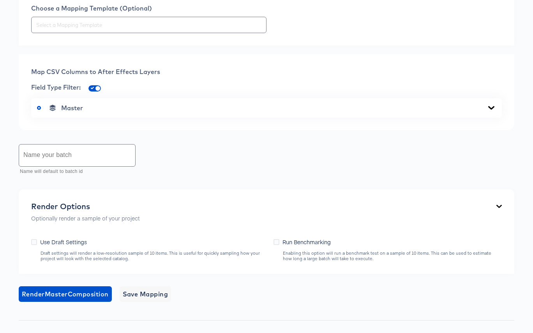
scroll to position [323, 0]
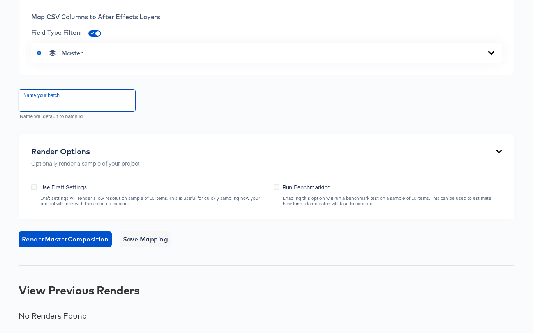
click at [114, 99] on input "text" at bounding box center [77, 101] width 116 height 22
paste input "Lucy_1x1"
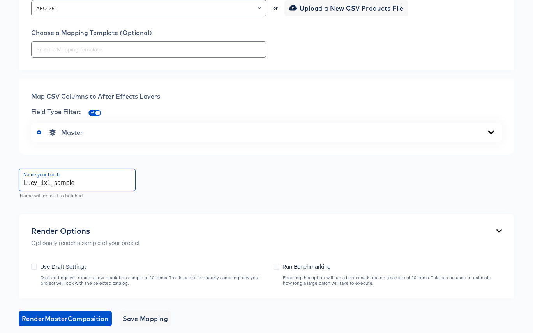
scroll to position [241, 0]
type input "Lucy_1x1_sample"
click at [482, 136] on div "Master" at bounding box center [266, 132] width 459 height 8
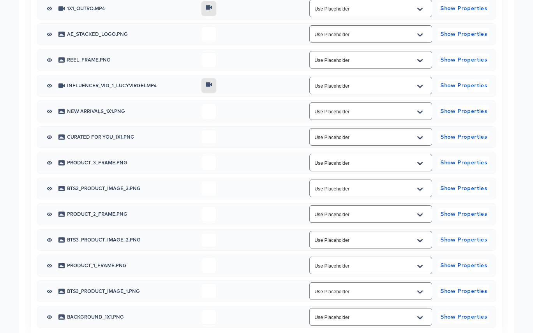
scroll to position [412, 0]
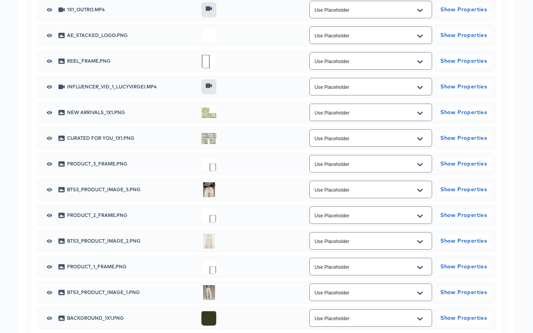
click at [421, 166] on icon "Open" at bounding box center [419, 165] width 5 height 6
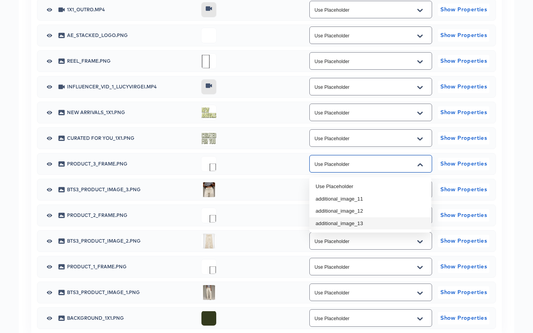
click at [388, 221] on li "additional_image_13" at bounding box center [370, 223] width 122 height 12
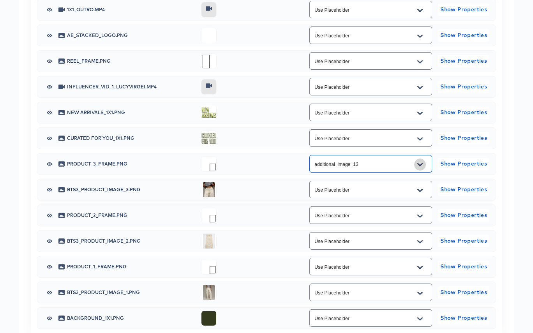
click at [421, 168] on icon "Open" at bounding box center [419, 165] width 5 height 6
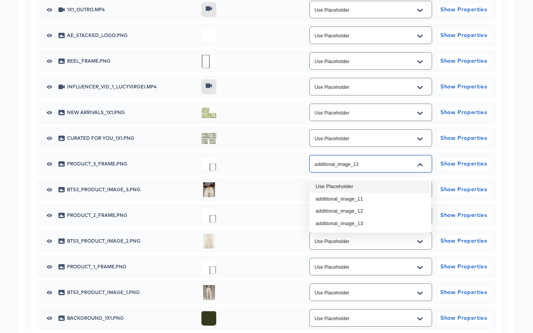
click at [382, 182] on li "Use Placeholder" at bounding box center [370, 186] width 122 height 12
type input "Use Placeholder"
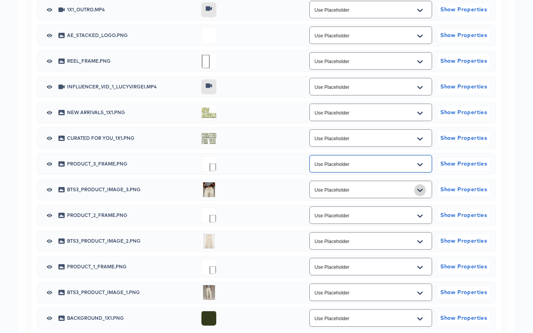
click at [424, 194] on button "Open" at bounding box center [420, 190] width 12 height 12
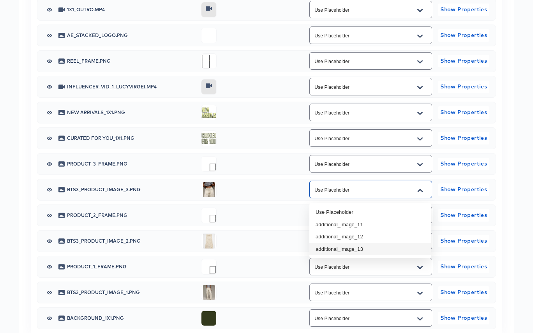
click at [382, 249] on li "additional_image_13" at bounding box center [370, 249] width 122 height 12
type input "additional_image_13"
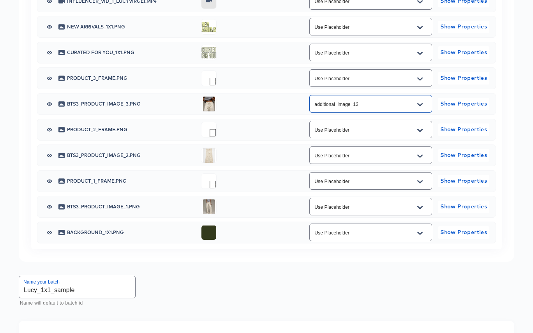
scroll to position [499, 0]
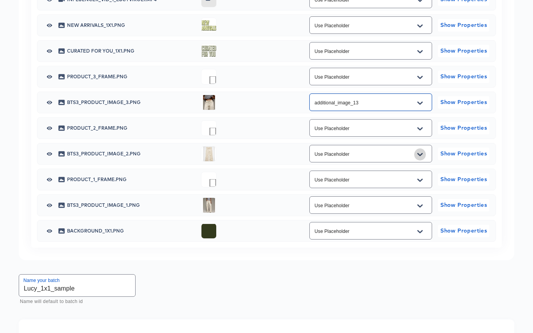
click at [420, 158] on icon "Open" at bounding box center [419, 155] width 5 height 6
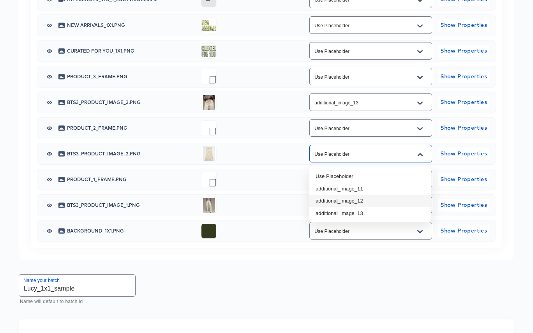
click at [388, 201] on li "additional_image_12" at bounding box center [370, 201] width 122 height 12
type input "additional_image_12"
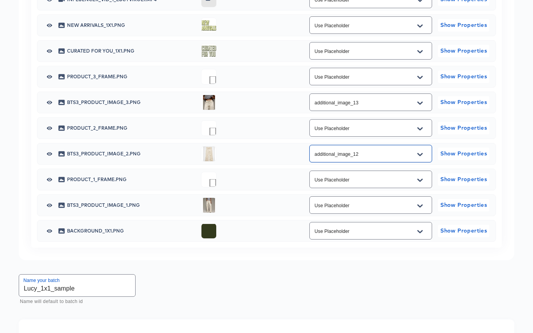
click at [421, 207] on icon "Open" at bounding box center [419, 206] width 5 height 6
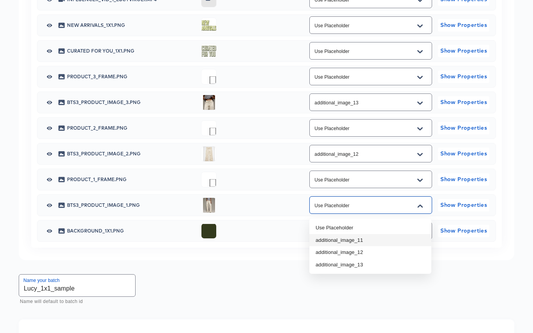
click at [402, 234] on li "additional_image_11" at bounding box center [370, 240] width 122 height 12
type input "additional_image_11"
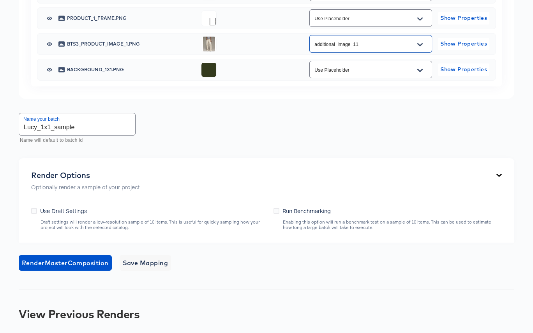
scroll to position [663, 0]
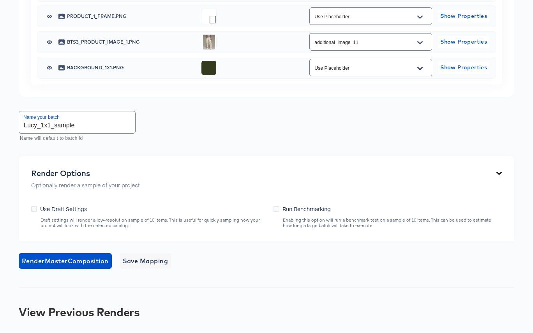
drag, startPoint x: 33, startPoint y: 212, endPoint x: 34, endPoint y: 224, distance: 12.9
click at [33, 212] on icon at bounding box center [34, 209] width 6 height 6
click at [0, 0] on input "Use Draft Settings" at bounding box center [0, 0] width 0 height 0
click at [51, 261] on span "Render Master Composition" at bounding box center [65, 261] width 87 height 11
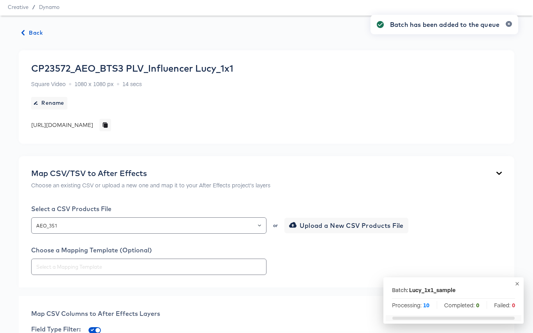
scroll to position [0, 0]
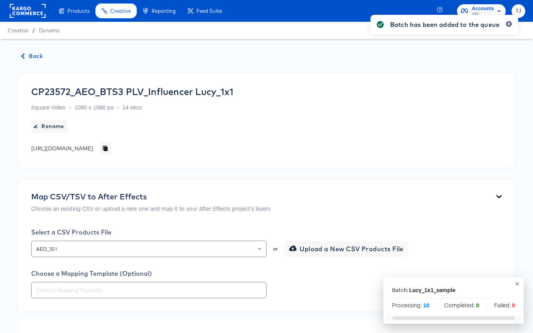
click at [30, 54] on span "Back" at bounding box center [32, 56] width 21 height 10
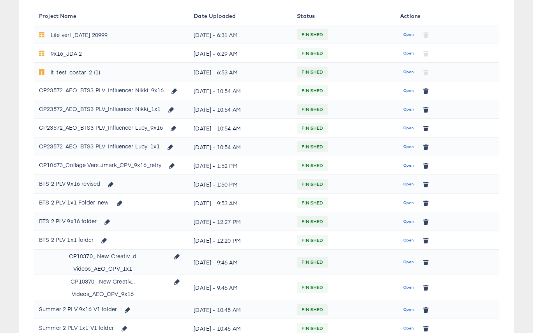
scroll to position [113, 0]
click at [410, 92] on span "Open" at bounding box center [408, 91] width 11 height 7
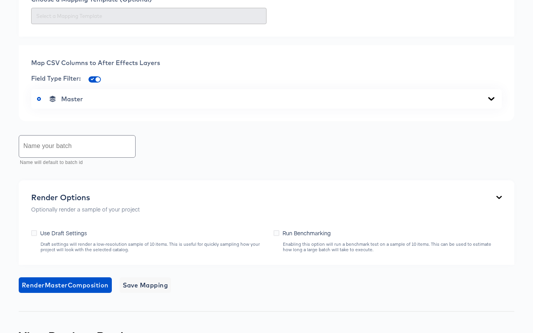
scroll to position [479, 0]
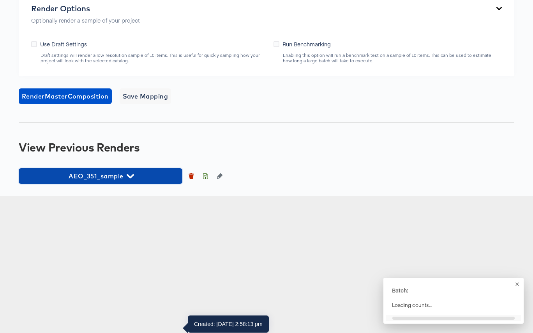
click at [131, 180] on icon "button" at bounding box center [130, 176] width 7 height 7
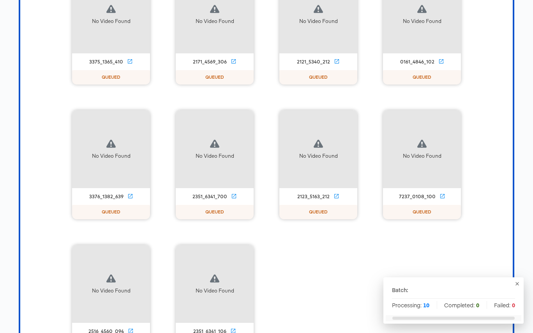
scroll to position [702, 0]
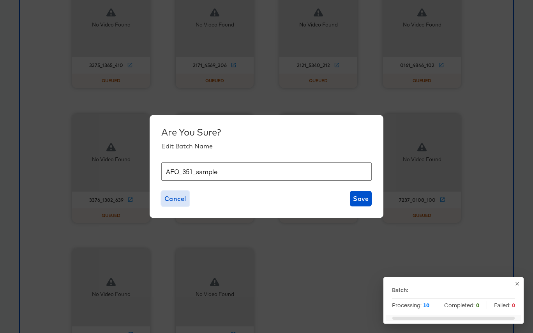
click at [173, 200] on span "Cancel" at bounding box center [175, 198] width 22 height 11
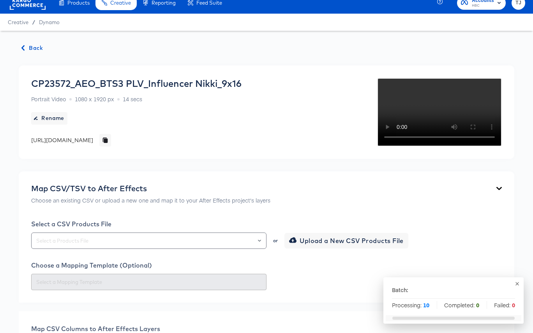
scroll to position [0, 0]
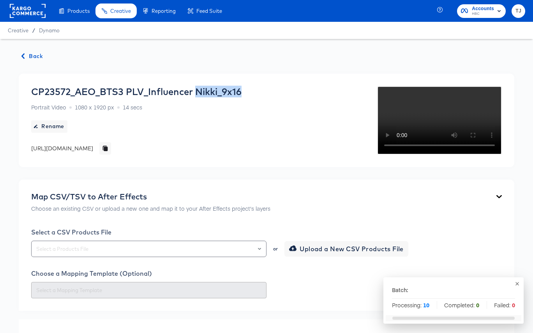
drag, startPoint x: 197, startPoint y: 92, endPoint x: 247, endPoint y: 94, distance: 50.7
click at [242, 94] on div "CP23572_AEO_BTS3 PLV_Influencer Nikki_9x16 Portrait Video 1080 x 1920 px 14 sec…" at bounding box center [136, 120] width 210 height 69
copy div "Nikki_9x16"
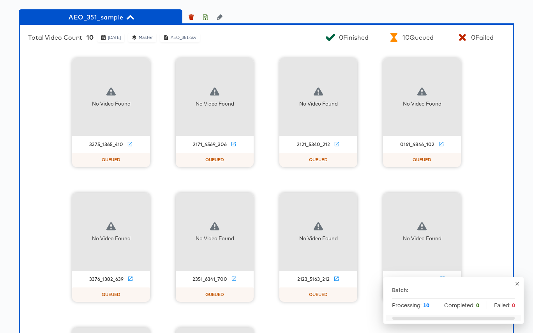
scroll to position [617, 0]
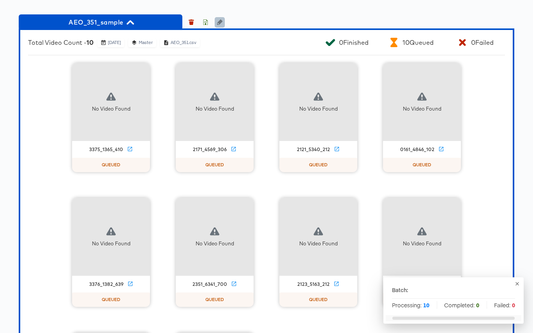
click at [217, 25] on icon "button" at bounding box center [219, 21] width 5 height 5
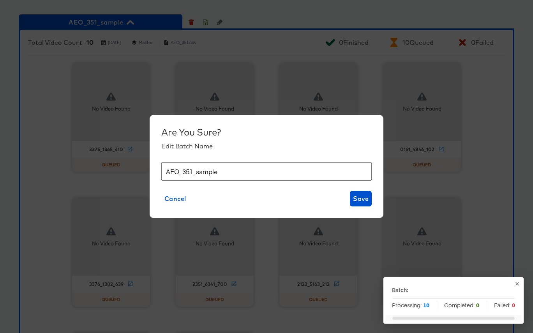
drag, startPoint x: 193, startPoint y: 173, endPoint x: 160, endPoint y: 170, distance: 32.4
click at [160, 170] on div "Are You Sure? Edit Batch Name AEO_351_sample Cancel Save" at bounding box center [267, 166] width 234 height 103
paste input "Nikki_9x16"
type input "Nikki_9x16_sample"
click at [364, 195] on span "Save" at bounding box center [361, 198] width 16 height 11
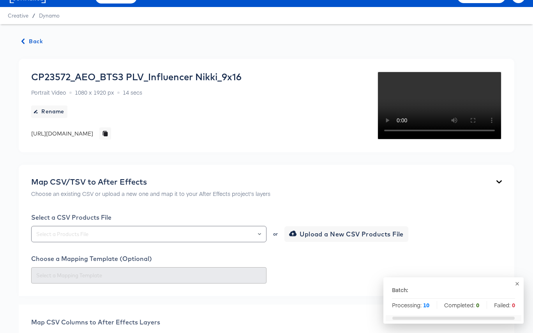
scroll to position [0, 0]
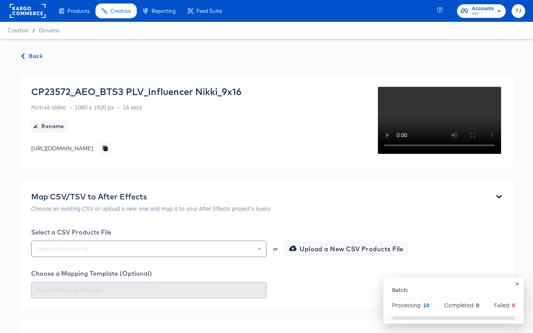
click at [30, 56] on span "Back" at bounding box center [32, 56] width 21 height 10
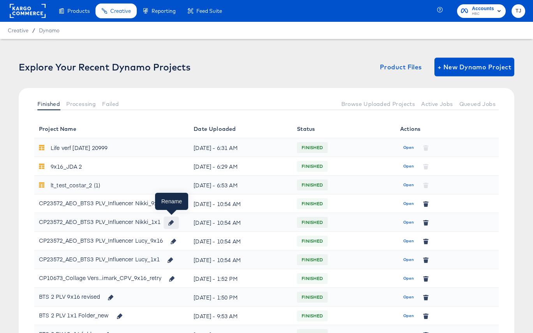
click at [171, 225] on icon "button" at bounding box center [170, 222] width 5 height 5
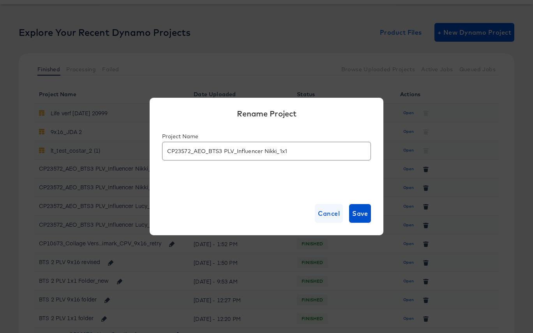
scroll to position [39, 0]
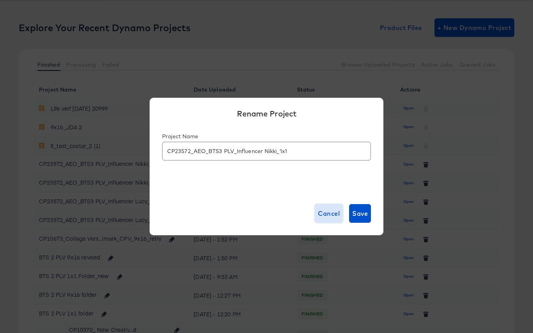
click at [328, 213] on span "Cancel" at bounding box center [329, 213] width 22 height 11
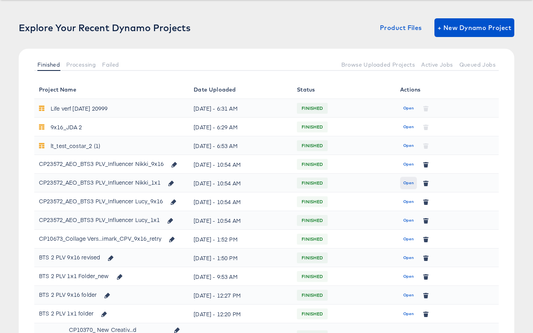
click at [406, 183] on span "Open" at bounding box center [408, 183] width 11 height 7
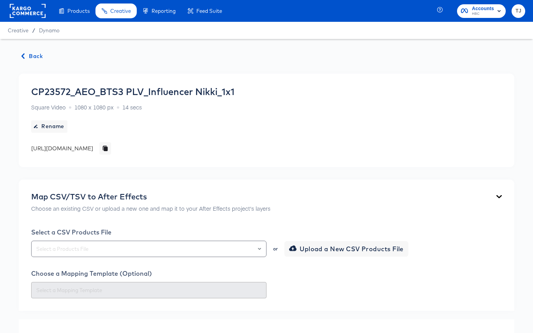
scroll to position [327, 0]
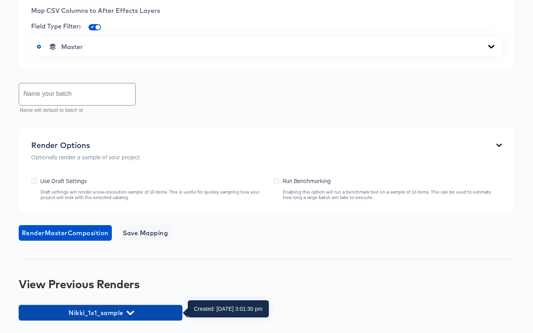
click at [127, 311] on icon "button" at bounding box center [130, 313] width 7 height 4
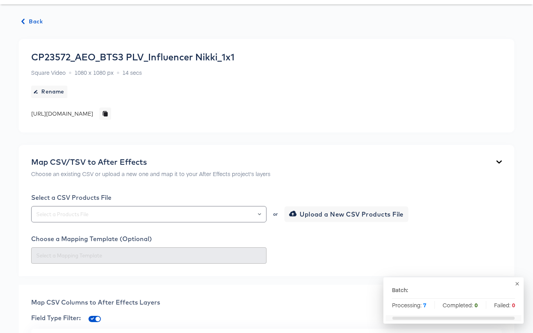
scroll to position [6, 0]
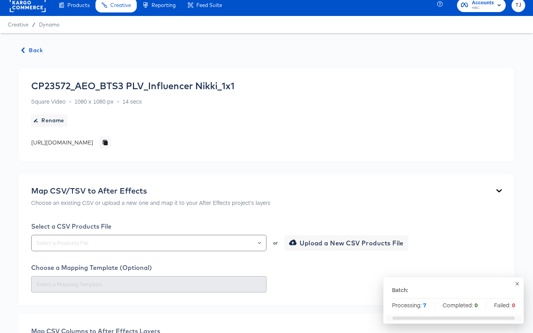
click at [27, 49] on span "Back" at bounding box center [32, 51] width 21 height 10
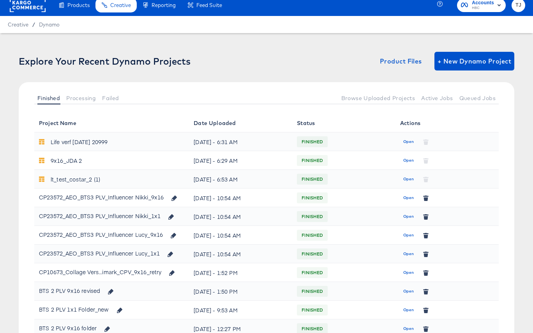
scroll to position [2, 0]
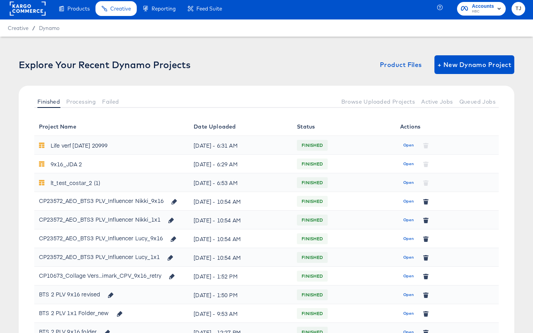
click at [406, 202] on span "Open" at bounding box center [408, 201] width 11 height 7
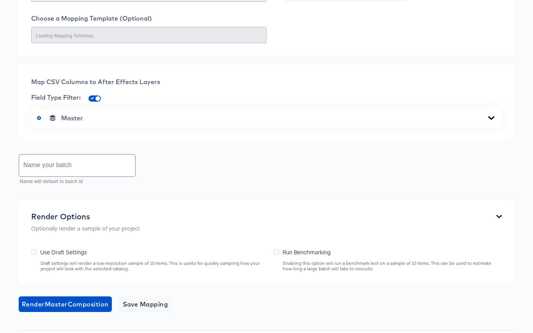
scroll to position [479, 0]
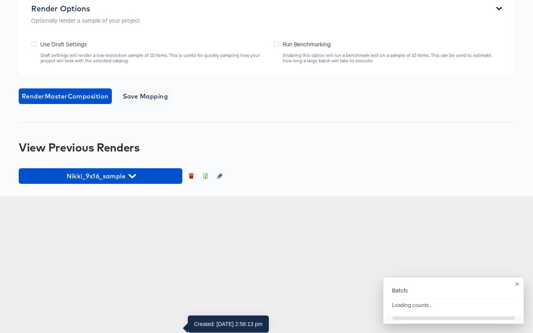
click at [141, 182] on span "Nikki_9x16_sample" at bounding box center [101, 176] width 156 height 11
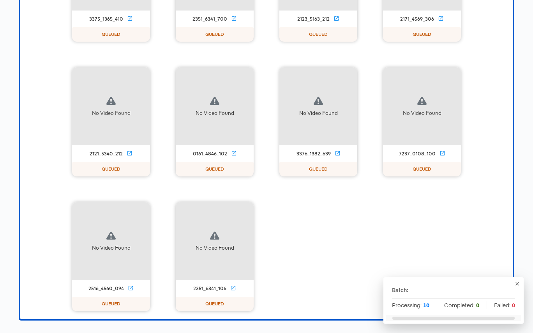
scroll to position [900, 0]
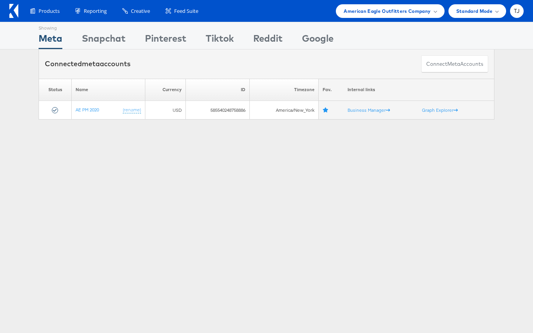
drag, startPoint x: 426, startPoint y: 11, endPoint x: 422, endPoint y: 21, distance: 10.4
click at [426, 11] on span "American Eagle Outfitters Company" at bounding box center [387, 11] width 87 height 8
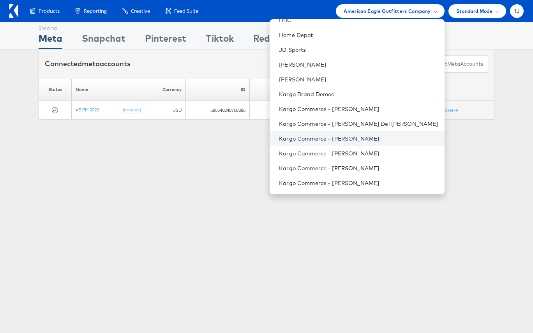
scroll to position [500, 0]
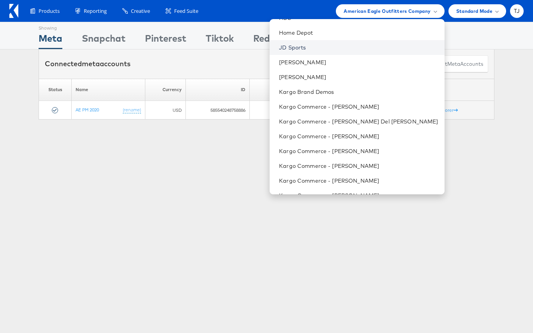
click at [354, 46] on link "JD Sports" at bounding box center [358, 48] width 159 height 8
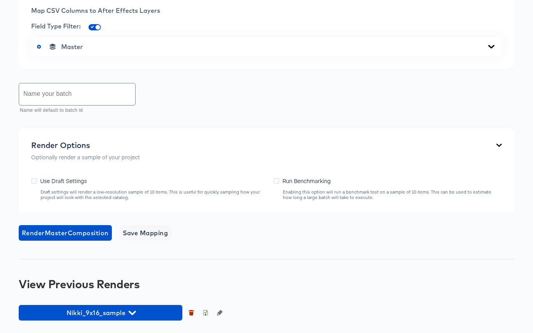
scroll to position [479, 0]
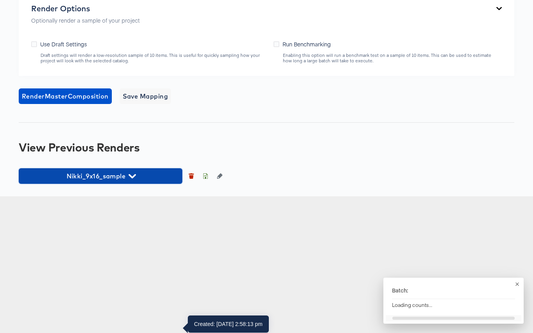
click at [139, 182] on span "Nikki_9x16_sample" at bounding box center [101, 176] width 156 height 11
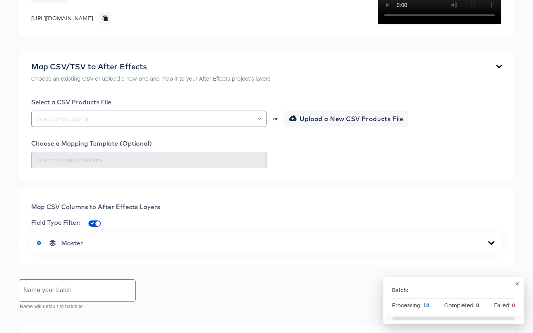
scroll to position [0, 0]
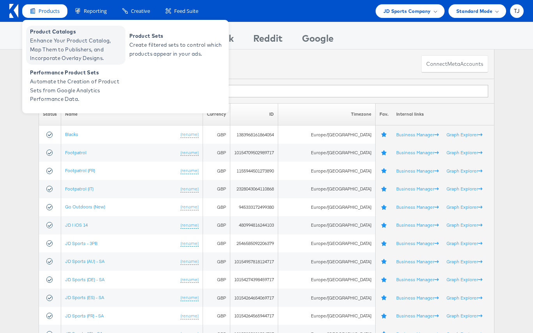
click at [45, 37] on span "Enhance Your Product Catalog, Map Them to Publishers, and Incorporate Overlay D…" at bounding box center [77, 49] width 94 height 27
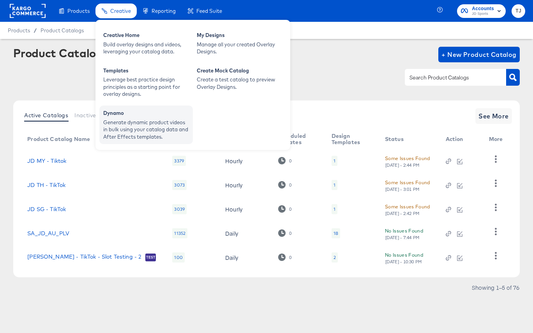
click at [127, 117] on div "Dynamo" at bounding box center [146, 114] width 86 height 9
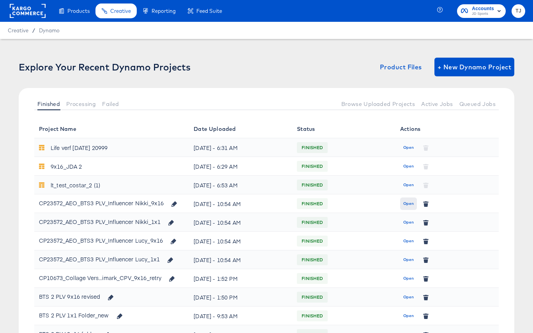
click at [412, 203] on span "Open" at bounding box center [408, 203] width 11 height 7
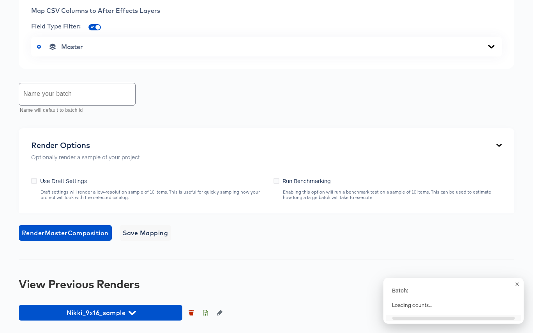
scroll to position [481, 0]
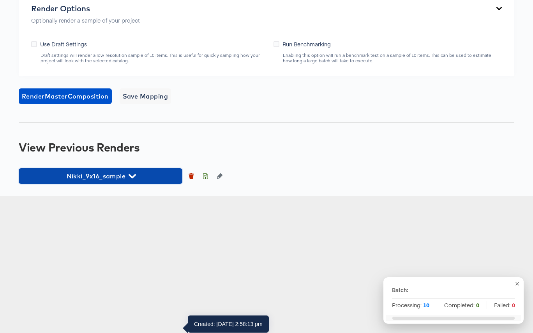
click at [146, 182] on span "Nikki_9x16_sample" at bounding box center [101, 176] width 156 height 11
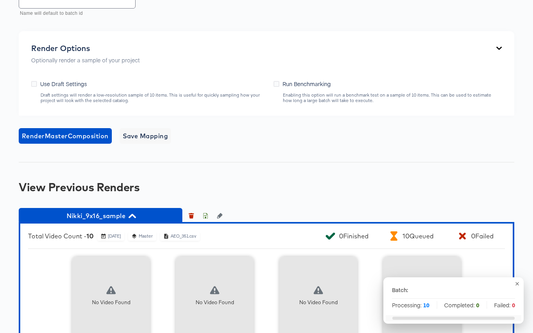
scroll to position [386, 0]
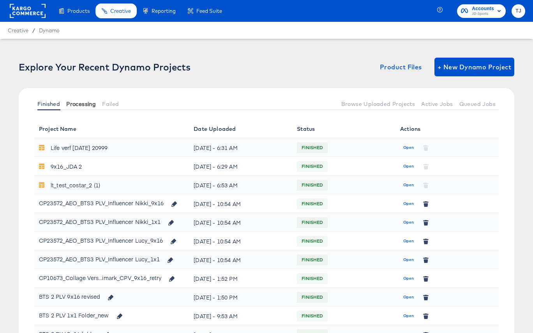
click at [82, 106] on span "Processing" at bounding box center [81, 104] width 30 height 6
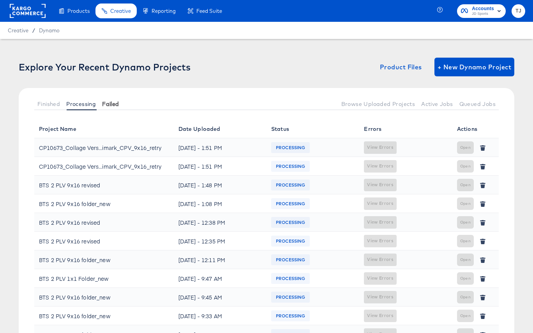
click at [111, 108] on button "Failed" at bounding box center [110, 103] width 23 height 13
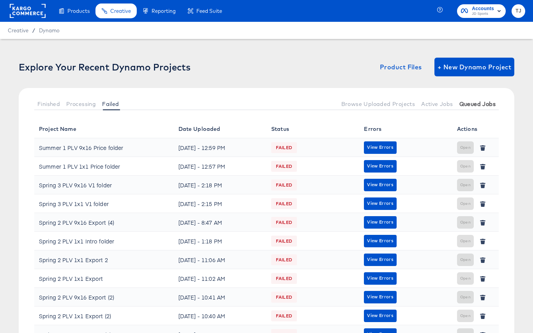
drag, startPoint x: 50, startPoint y: 104, endPoint x: 481, endPoint y: 99, distance: 431.5
click at [49, 104] on span "Finished" at bounding box center [48, 104] width 23 height 6
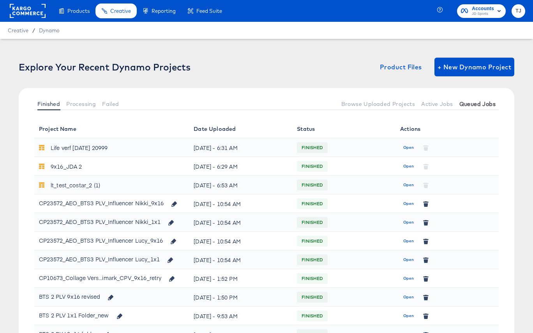
click at [481, 104] on span "Queued Jobs" at bounding box center [477, 104] width 36 height 6
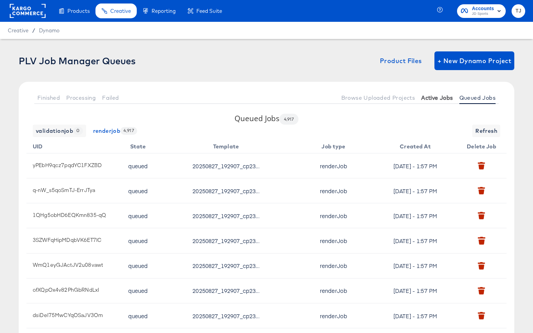
click at [438, 97] on span "Active Jobs" at bounding box center [437, 98] width 32 height 6
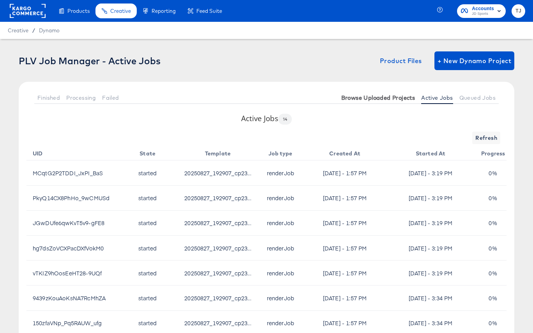
click at [381, 97] on span "Browse Uploaded Projects" at bounding box center [378, 98] width 74 height 6
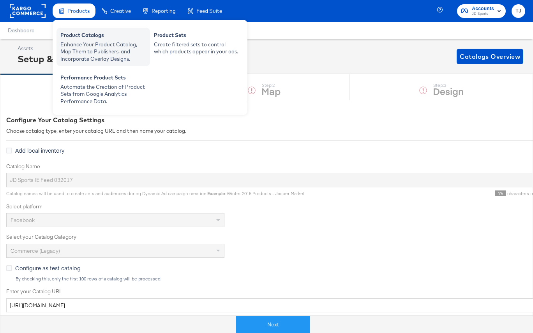
click at [76, 44] on div "Enhance Your Product Catalog, Map Them to Publishers, and Incorporate Overlay D…" at bounding box center [103, 52] width 86 height 22
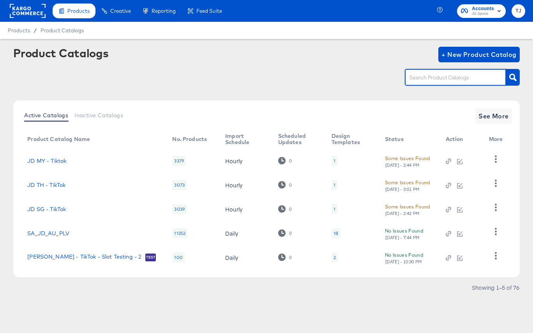
click at [436, 82] on input "text" at bounding box center [449, 77] width 83 height 9
paste input "JD Sports IE Feed 032017"
type input "JD Sports IE Feed 032017"
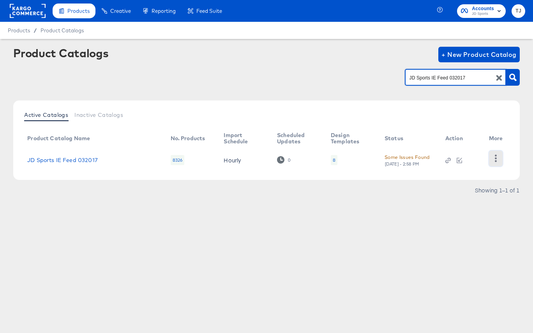
click at [494, 160] on icon "button" at bounding box center [495, 158] width 7 height 7
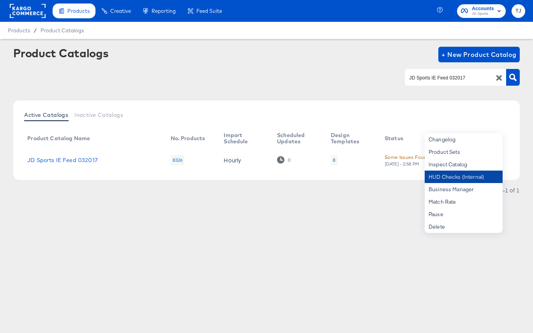
click at [486, 179] on div "HUD Checks (Internal)" at bounding box center [464, 177] width 78 height 12
click at [62, 160] on link "JD Sports IE Feed 032017" at bounding box center [62, 160] width 71 height 6
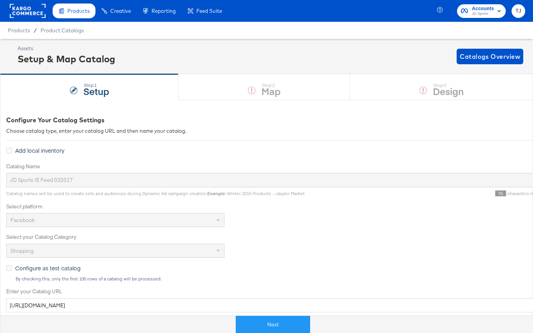
click at [27, 12] on rect at bounding box center [28, 11] width 36 height 14
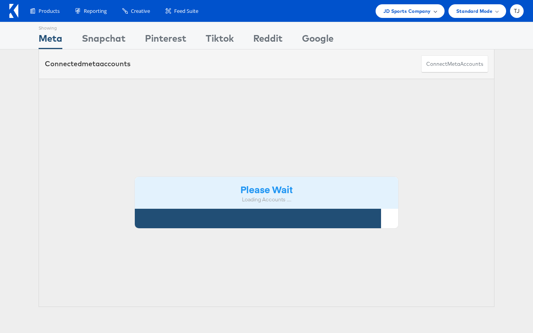
click at [419, 10] on span "JD Sports Company" at bounding box center [407, 11] width 48 height 8
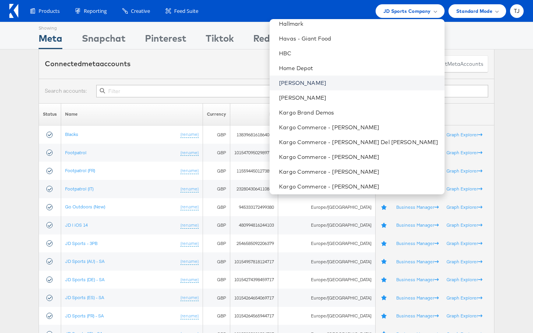
click at [357, 84] on link "[PERSON_NAME]" at bounding box center [358, 83] width 159 height 8
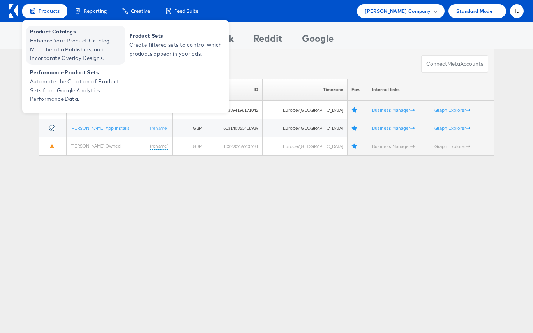
click at [52, 36] on span "Enhance Your Product Catalog, Map Them to Publishers, and Incorporate Overlay D…" at bounding box center [77, 49] width 94 height 27
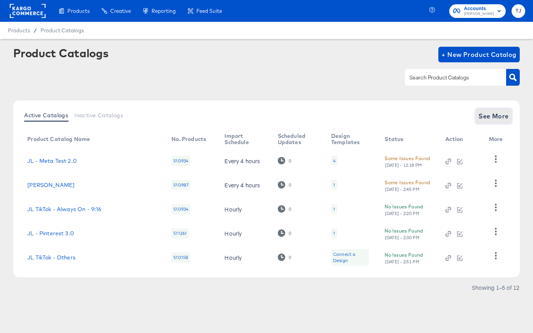
click at [493, 119] on span "See More" at bounding box center [494, 116] width 30 height 11
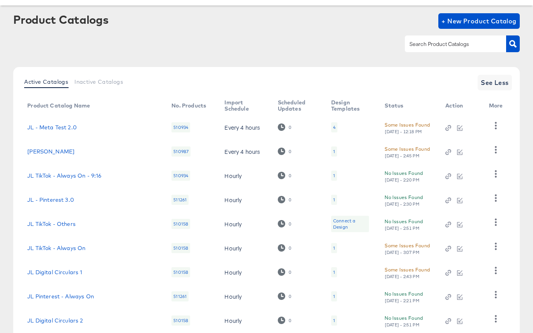
scroll to position [46, 0]
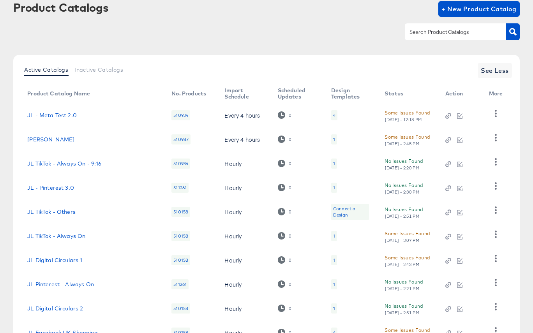
click at [436, 33] on input "text" at bounding box center [449, 32] width 83 height 9
paste input "JL Facebook UK Shopping"
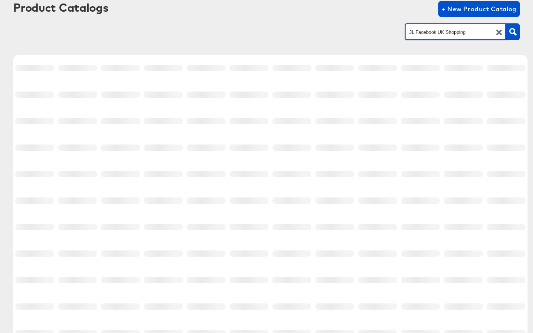
scroll to position [0, 0]
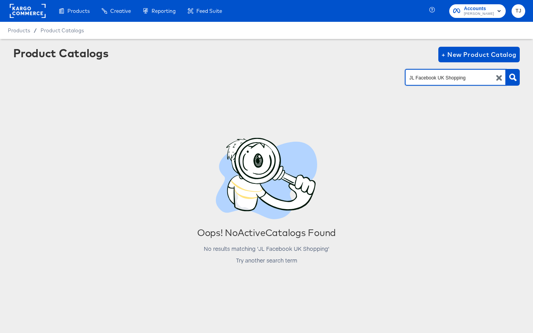
click at [0, 0] on div "Product Catalogs" at bounding box center [0, 0] width 0 height 0
click at [475, 76] on input "JL Facebook UK Shopping" at bounding box center [449, 77] width 83 height 9
type input "JL Facebook UK Shopping"
click at [514, 82] on button "button" at bounding box center [513, 77] width 14 height 17
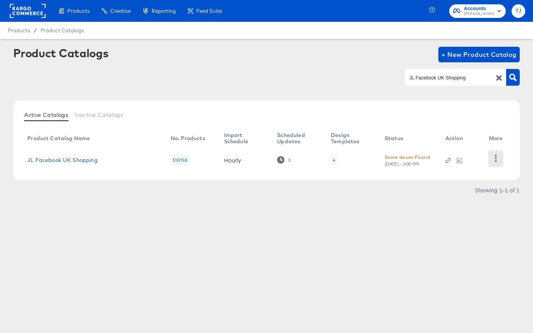
click at [495, 159] on icon "button" at bounding box center [496, 158] width 2 height 7
click at [483, 147] on div "HUD Checks (Internal)" at bounding box center [464, 152] width 78 height 12
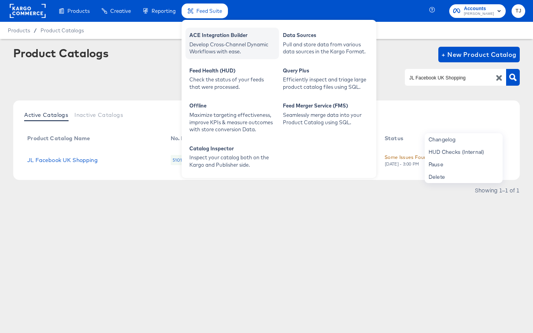
click at [214, 37] on div "ACE Integration Builder" at bounding box center [232, 36] width 86 height 9
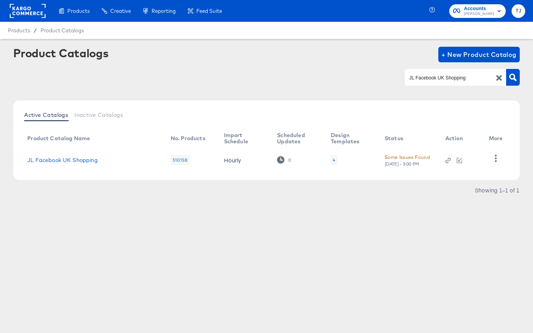
click at [17, 13] on rect at bounding box center [28, 11] width 36 height 14
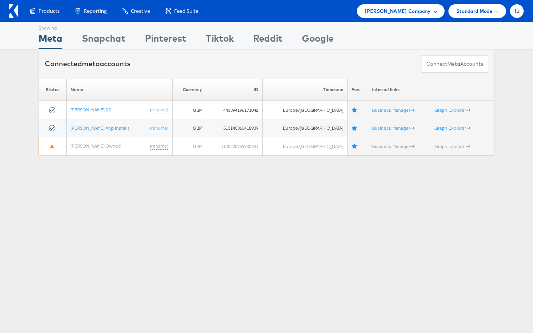
click at [432, 11] on div "[PERSON_NAME] Company" at bounding box center [401, 11] width 72 height 8
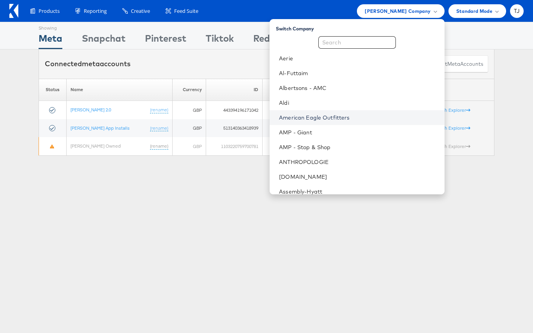
click at [408, 118] on link "American Eagle Outfitters" at bounding box center [358, 118] width 159 height 8
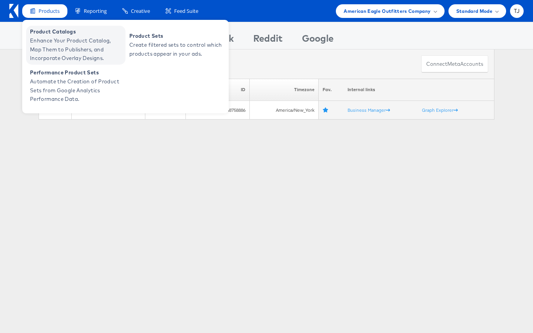
click at [48, 34] on span "Product Catalogs" at bounding box center [77, 31] width 94 height 9
